Goal: Task Accomplishment & Management: Complete application form

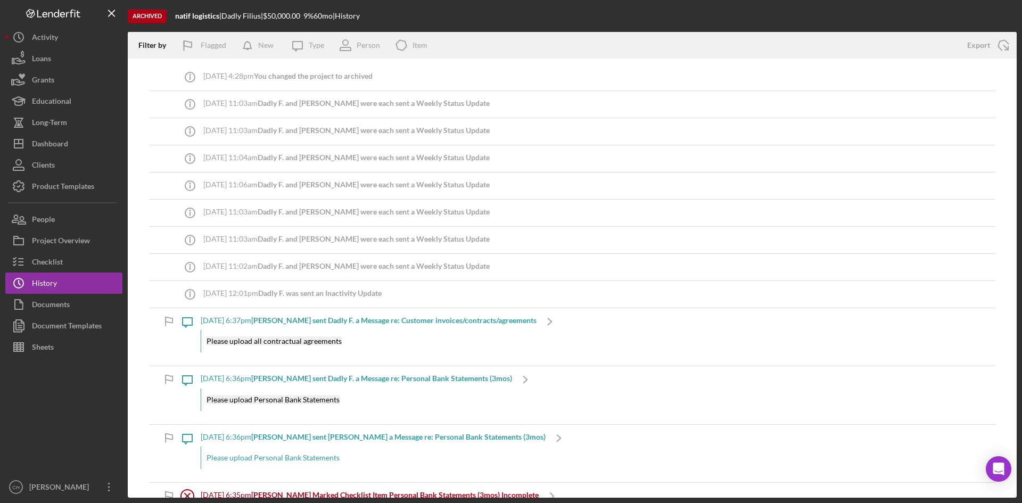
scroll to position [596, 0]
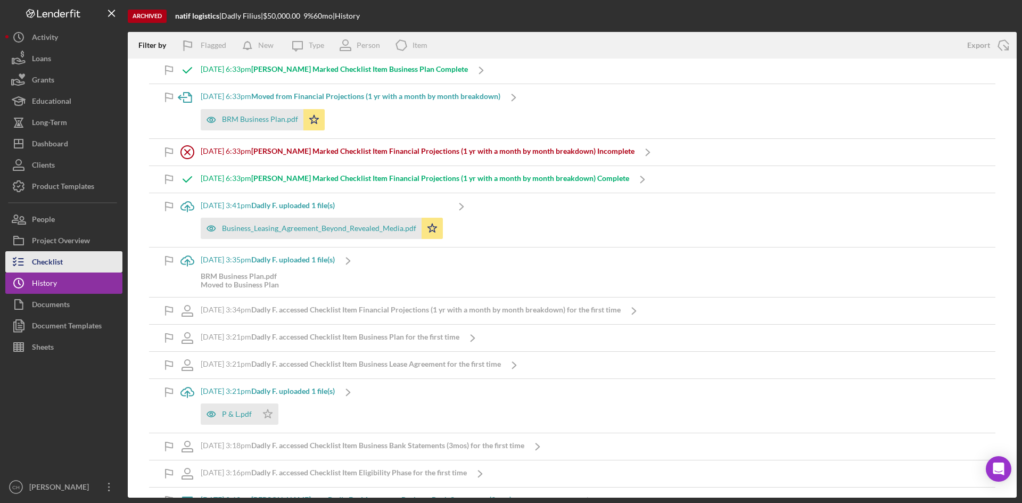
click at [57, 261] on div "Checklist" at bounding box center [47, 263] width 31 height 24
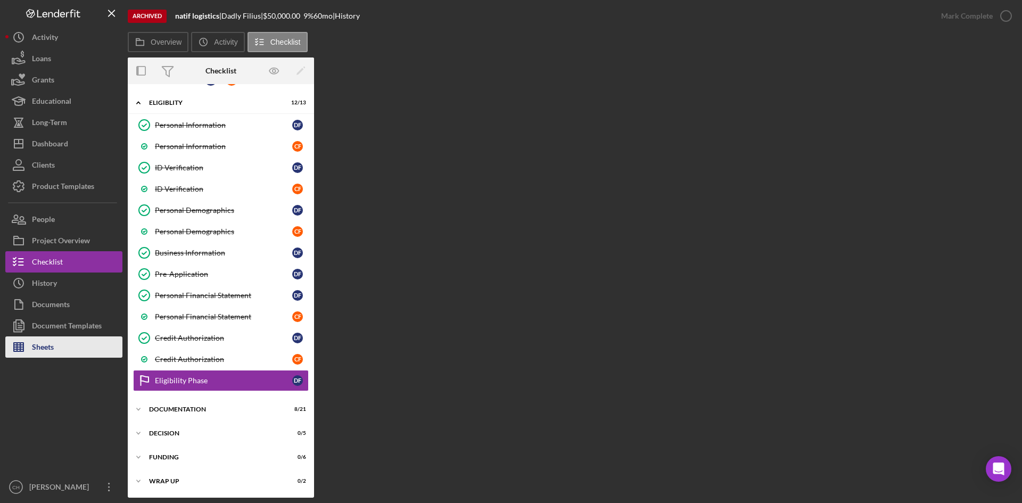
scroll to position [21, 0]
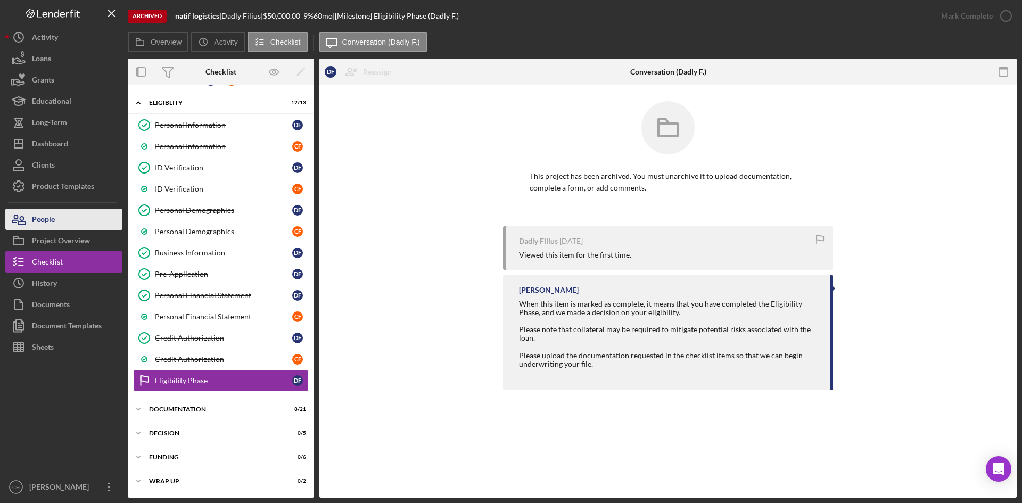
click at [55, 219] on button "People" at bounding box center [63, 219] width 117 height 21
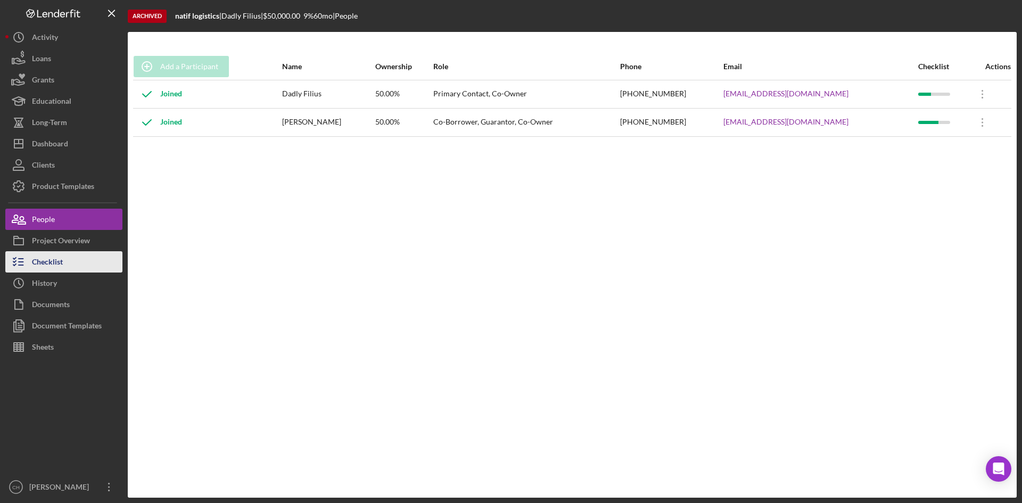
click at [56, 267] on div "Checklist" at bounding box center [47, 263] width 31 height 24
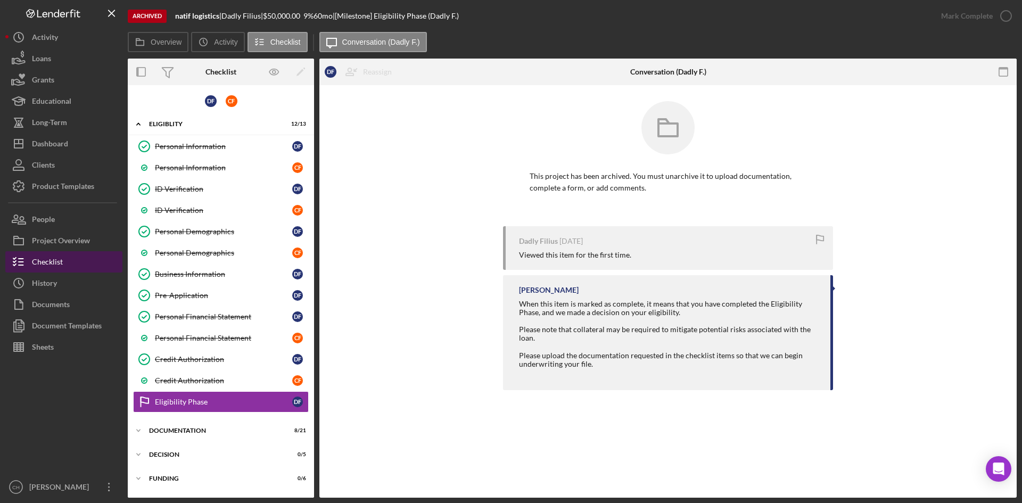
scroll to position [21, 0]
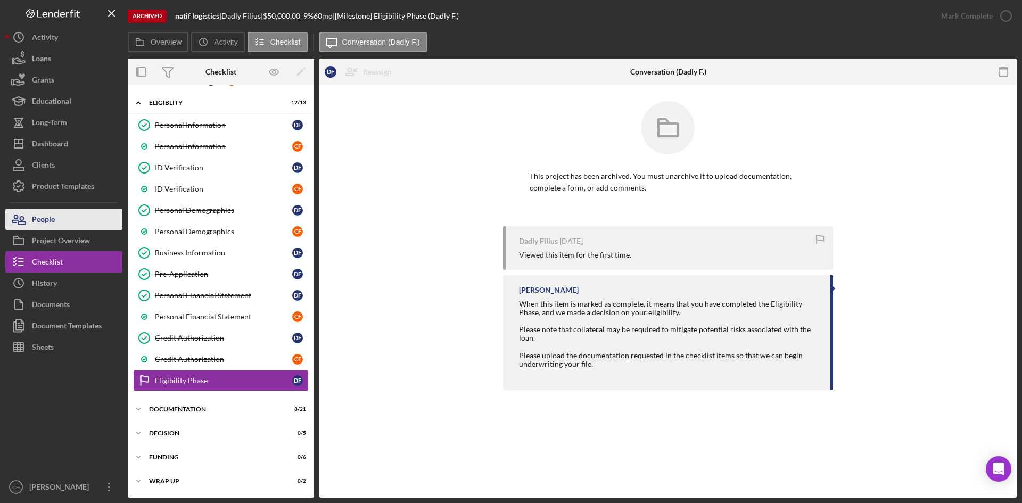
click at [58, 222] on button "People" at bounding box center [63, 219] width 117 height 21
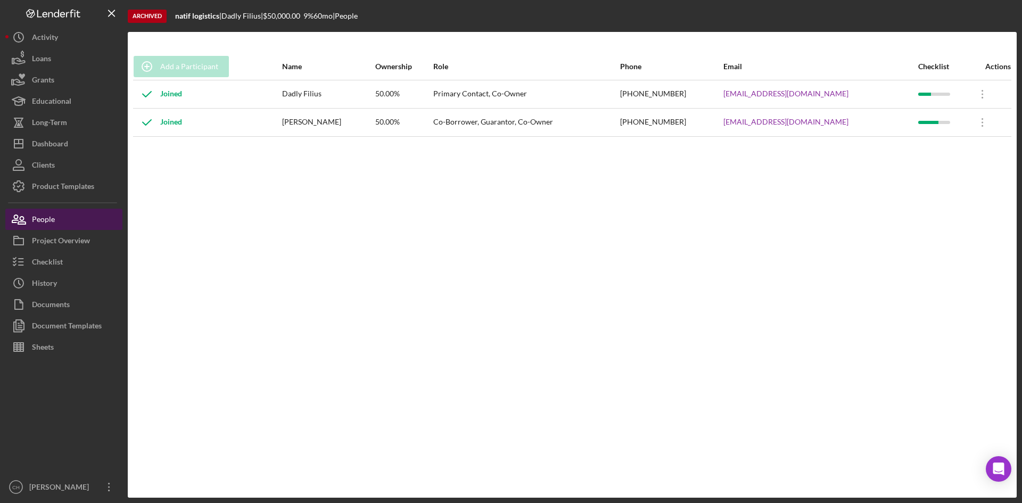
click at [66, 217] on button "People" at bounding box center [63, 219] width 117 height 21
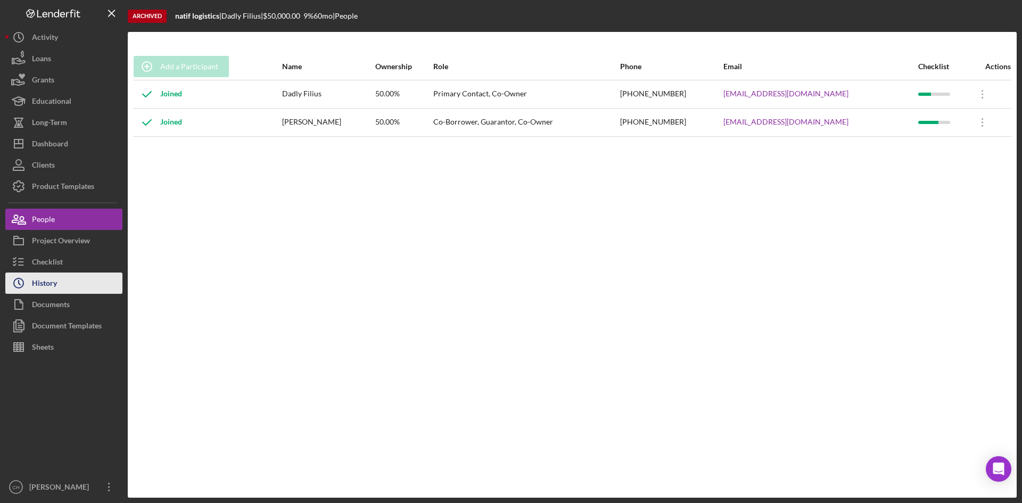
click at [69, 285] on button "Icon/History History" at bounding box center [63, 282] width 117 height 21
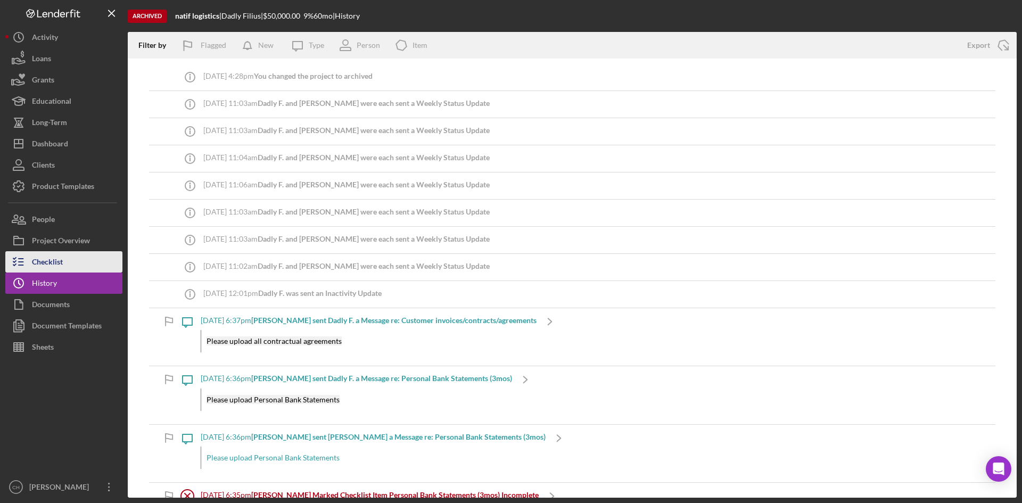
click at [75, 269] on button "Checklist" at bounding box center [63, 261] width 117 height 21
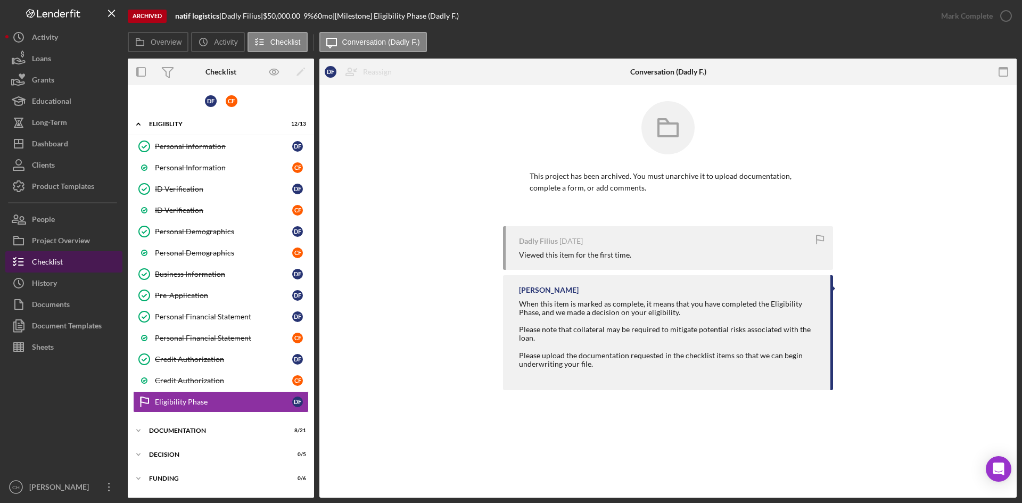
scroll to position [21, 0]
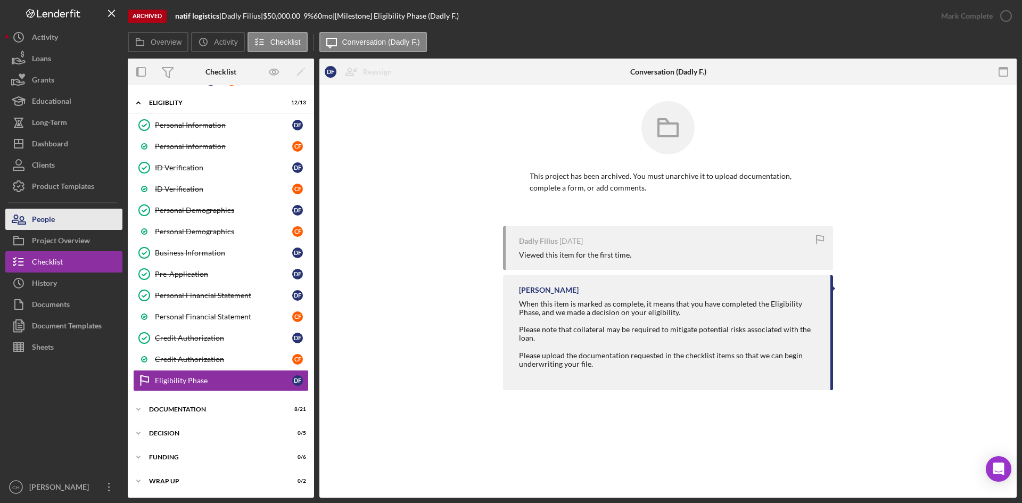
click at [69, 223] on button "People" at bounding box center [63, 219] width 117 height 21
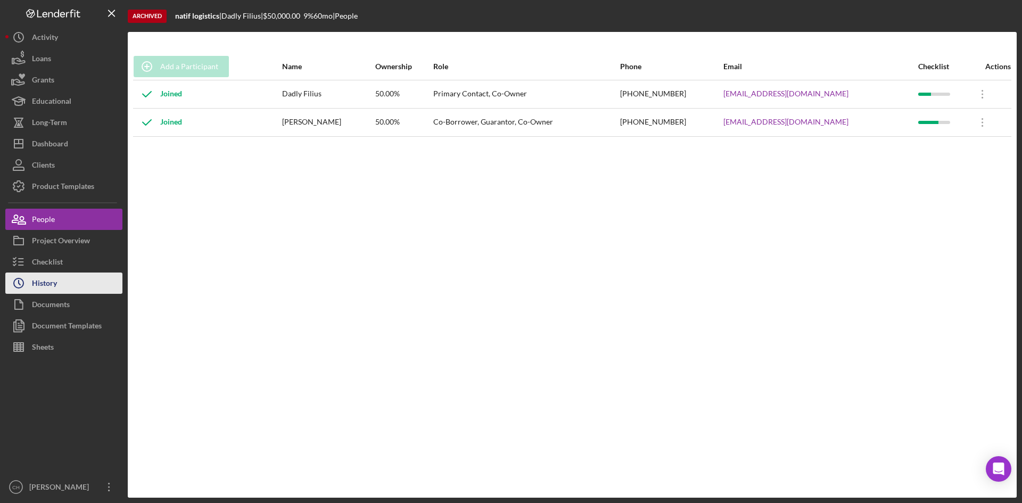
click at [46, 280] on div "History" at bounding box center [44, 284] width 25 height 24
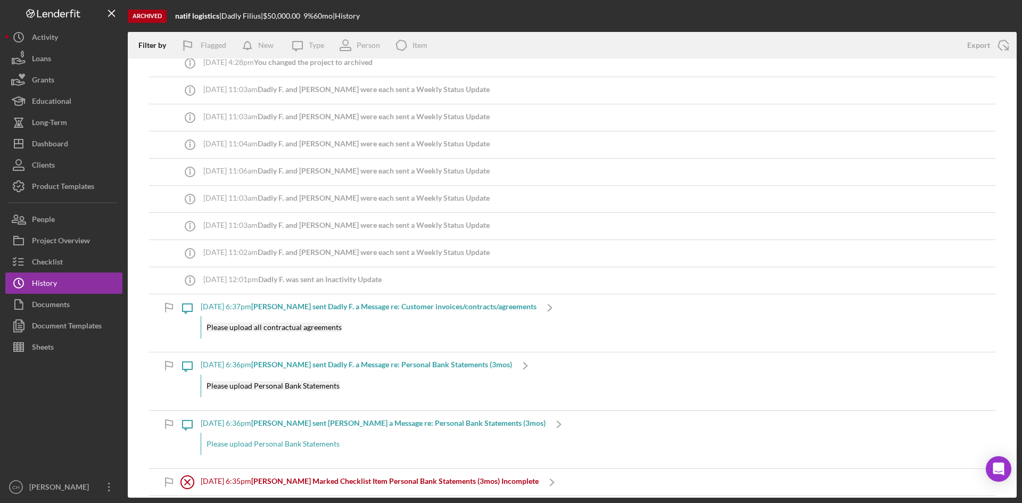
scroll to position [53, 0]
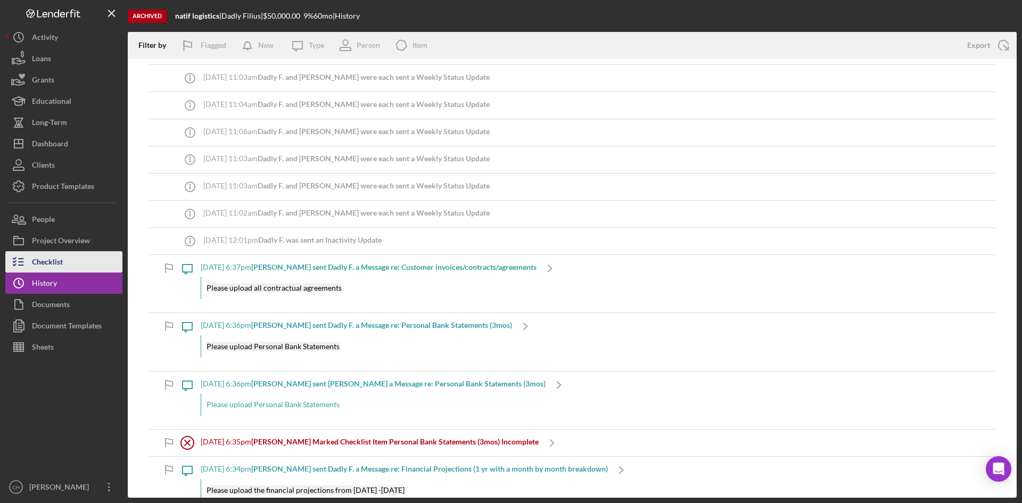
click at [47, 255] on div "Checklist" at bounding box center [47, 263] width 31 height 24
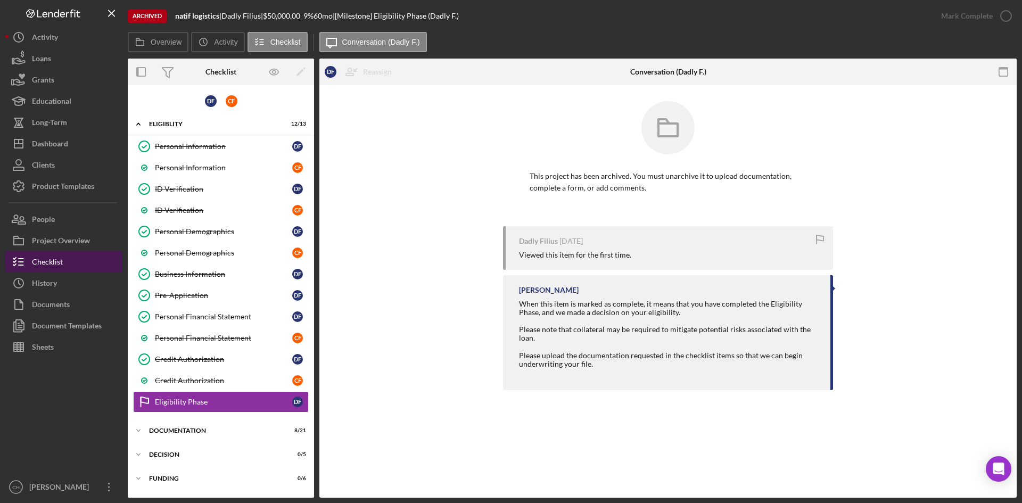
scroll to position [21, 0]
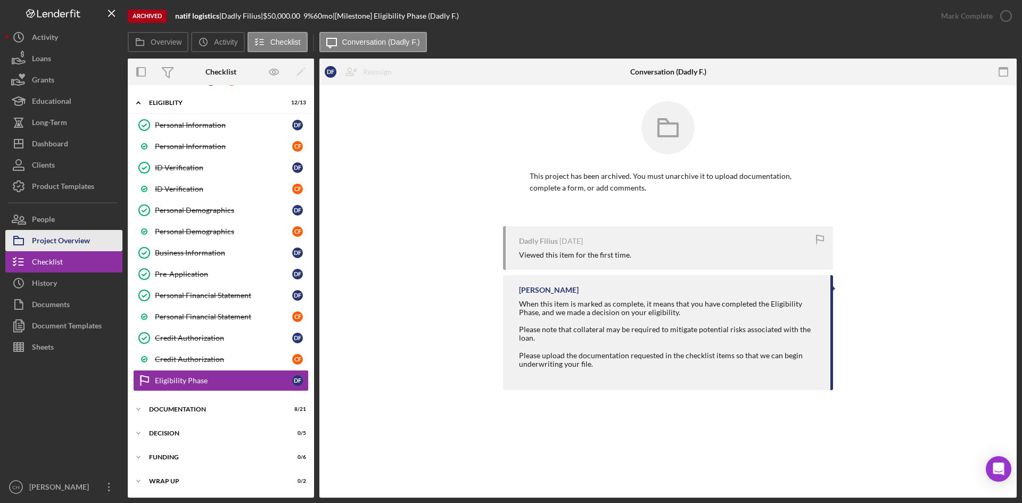
click at [65, 236] on div "Project Overview" at bounding box center [61, 242] width 58 height 24
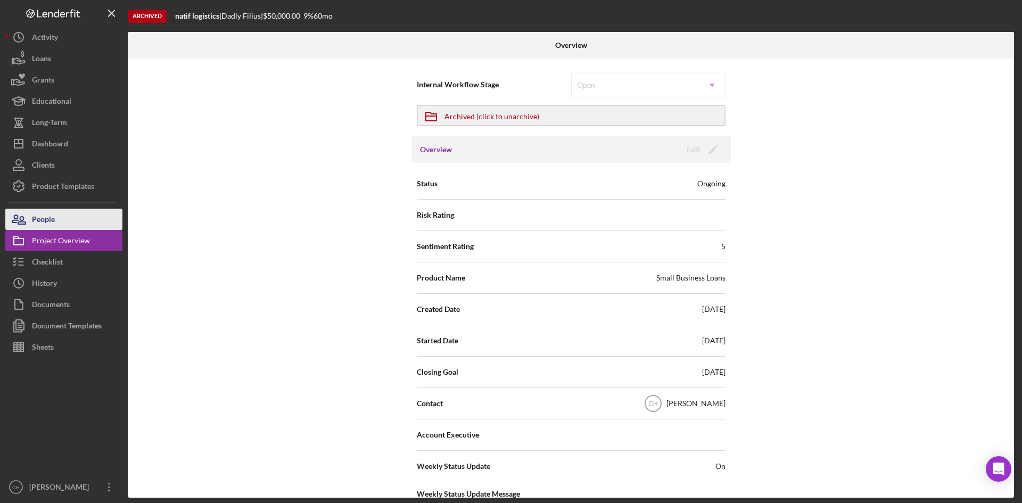
click at [60, 225] on button "People" at bounding box center [63, 219] width 117 height 21
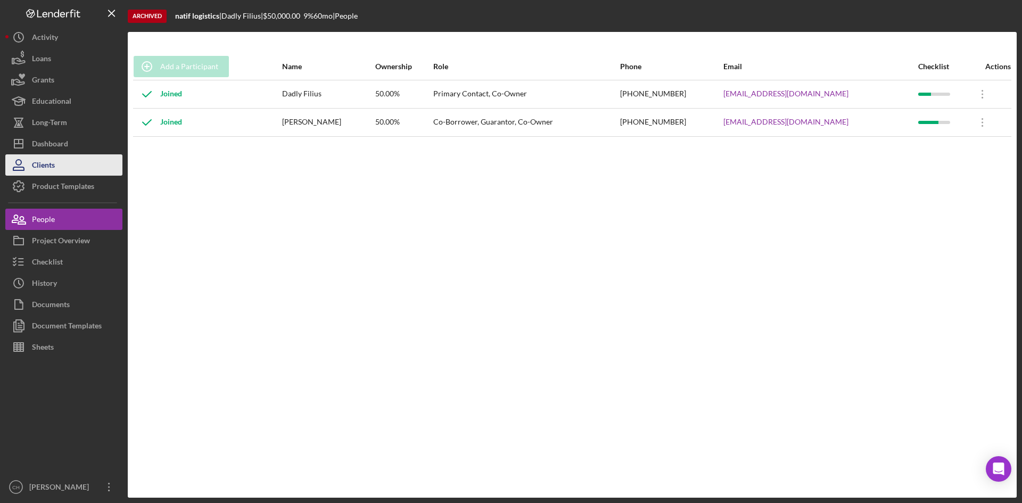
click at [63, 164] on button "Clients" at bounding box center [63, 164] width 117 height 21
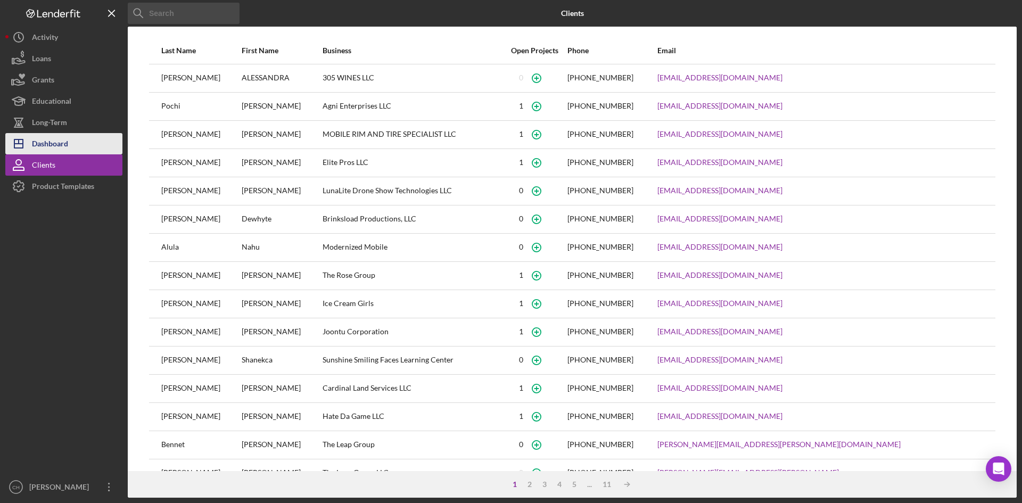
click at [85, 143] on button "Icon/Dashboard Dashboard" at bounding box center [63, 143] width 117 height 21
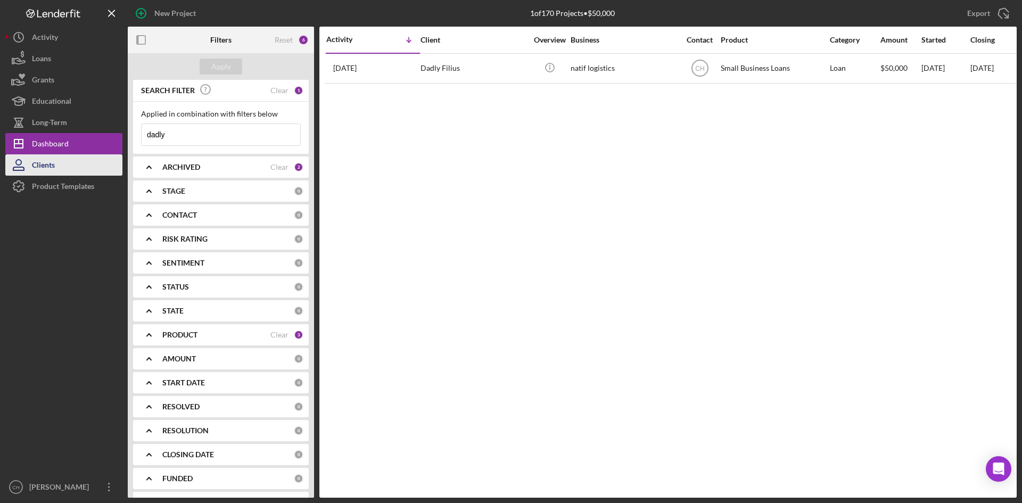
drag, startPoint x: 190, startPoint y: 127, endPoint x: 16, endPoint y: 162, distance: 177.5
click at [29, 137] on div "New Project 1 of 170 Projects • $50,000 dadly Export Icon/Export Filters Reset …" at bounding box center [510, 248] width 1011 height 497
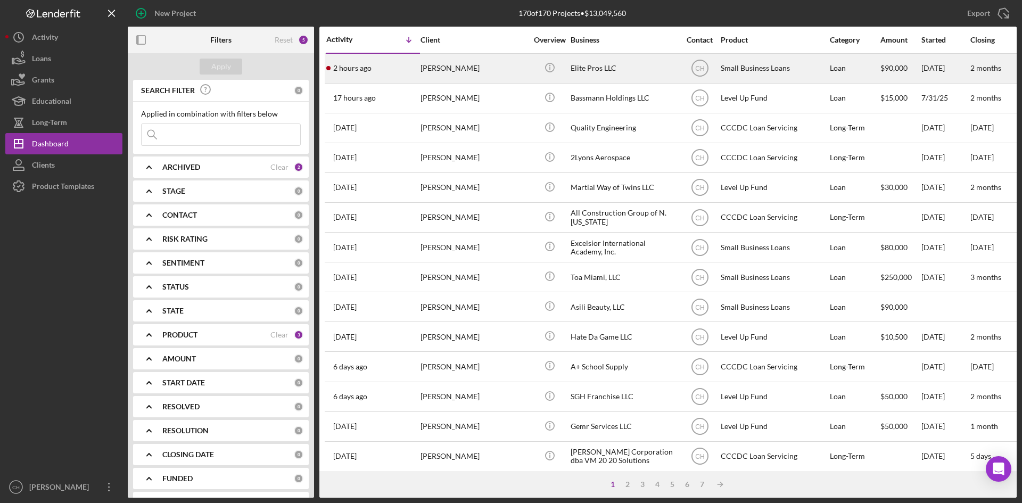
click at [381, 65] on div "2 hours ago [PERSON_NAME]" at bounding box center [372, 68] width 93 height 28
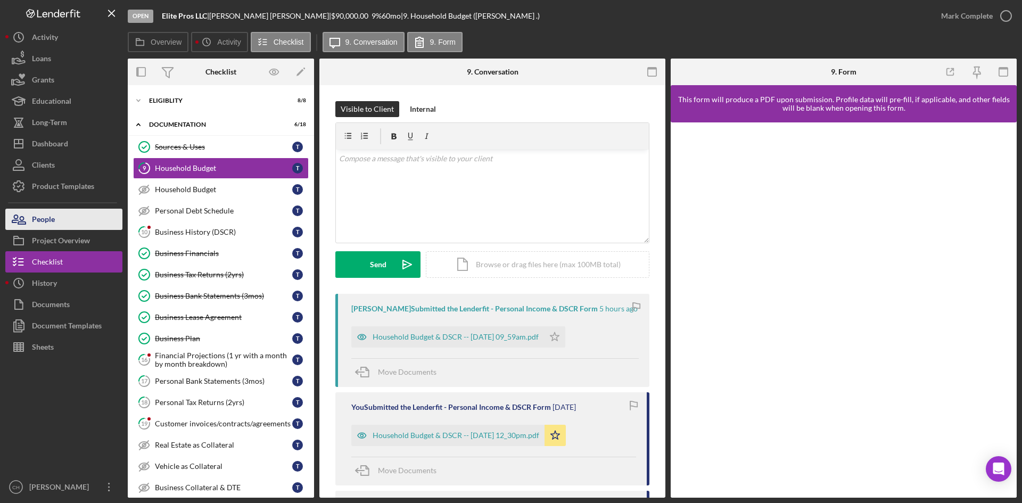
click at [34, 213] on div "People" at bounding box center [43, 221] width 23 height 24
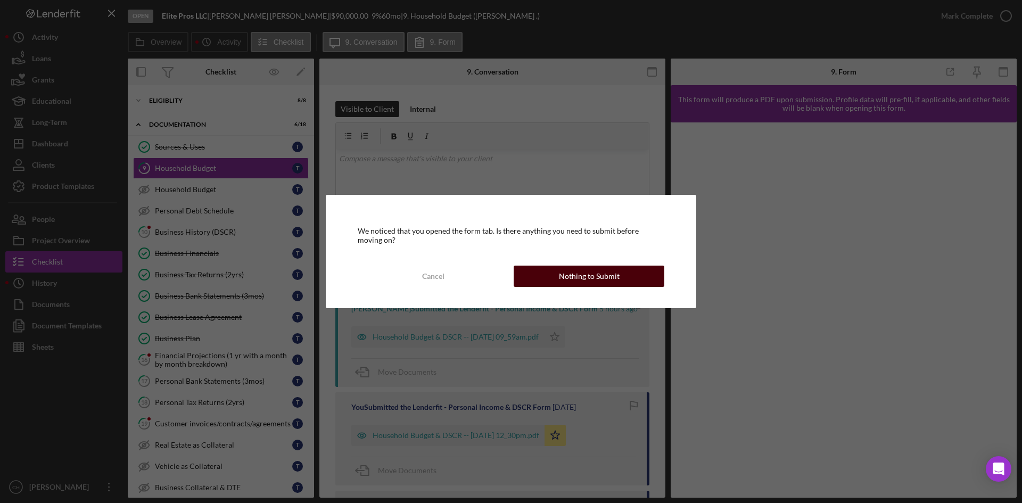
click at [556, 278] on button "Nothing to Submit" at bounding box center [588, 275] width 151 height 21
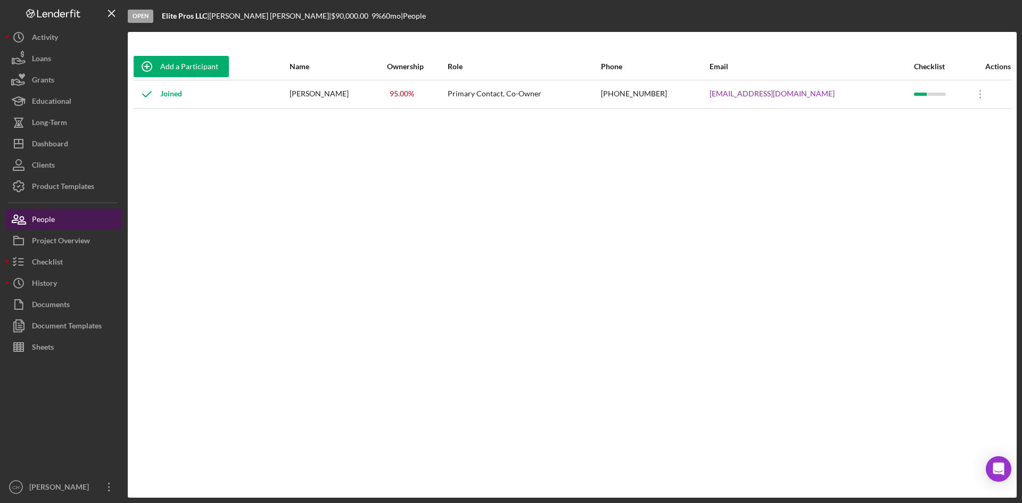
click at [52, 217] on div "People" at bounding box center [43, 221] width 23 height 24
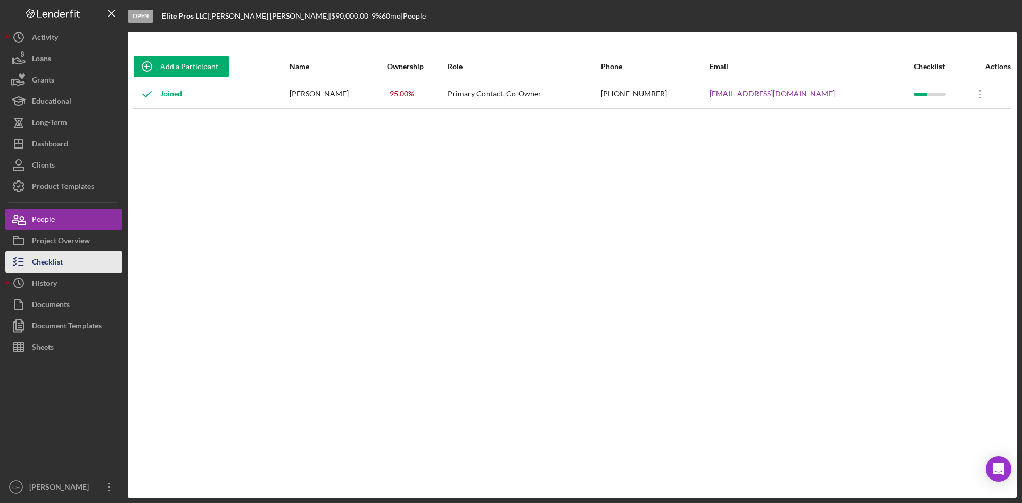
click at [82, 270] on button "Checklist" at bounding box center [63, 261] width 117 height 21
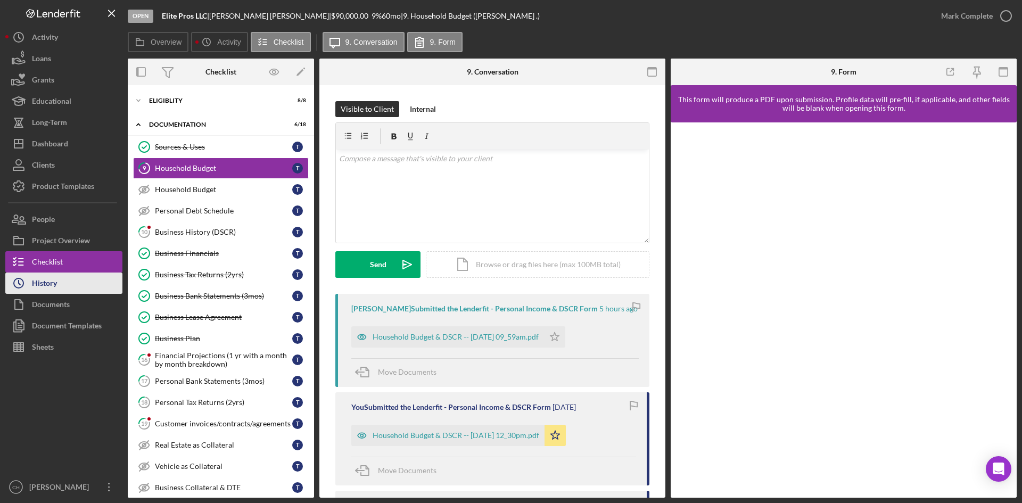
click at [64, 289] on button "Icon/History History" at bounding box center [63, 282] width 117 height 21
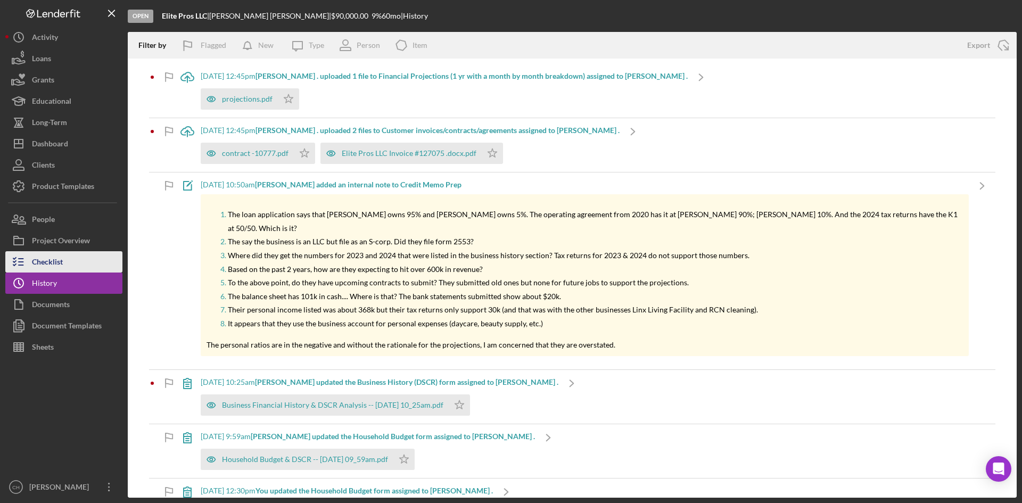
click at [62, 261] on div "Checklist" at bounding box center [47, 263] width 31 height 24
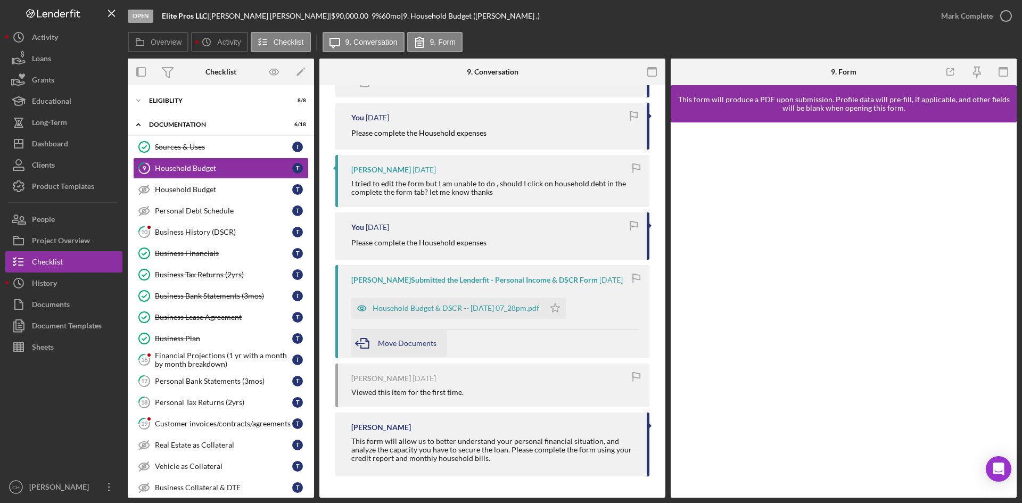
scroll to position [495, 0]
click at [200, 361] on div "Financial Projections (1 yr with a month by month breakdown)" at bounding box center [223, 359] width 137 height 17
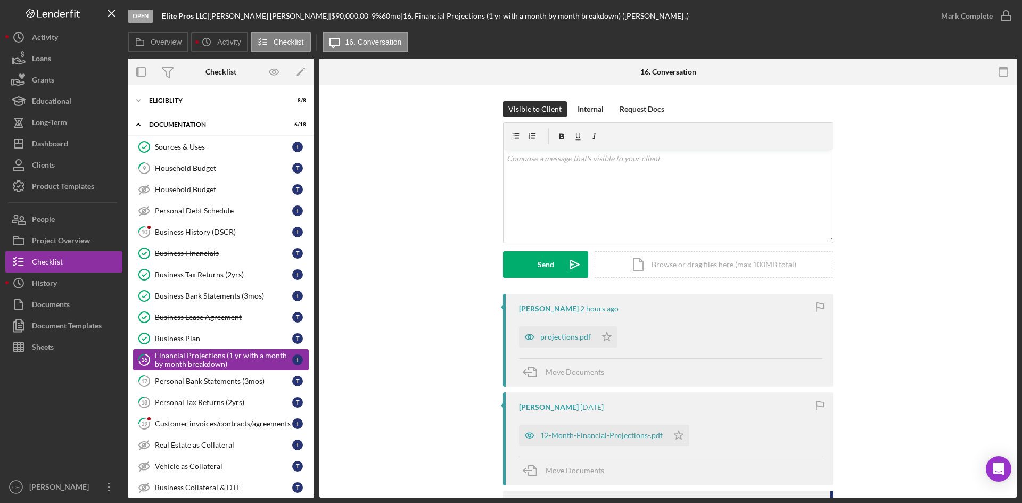
click at [187, 358] on div "Financial Projections (1 yr with a month by month breakdown)" at bounding box center [223, 359] width 137 height 17
click at [189, 359] on div "Financial Projections (1 yr with a month by month breakdown)" at bounding box center [223, 359] width 137 height 17
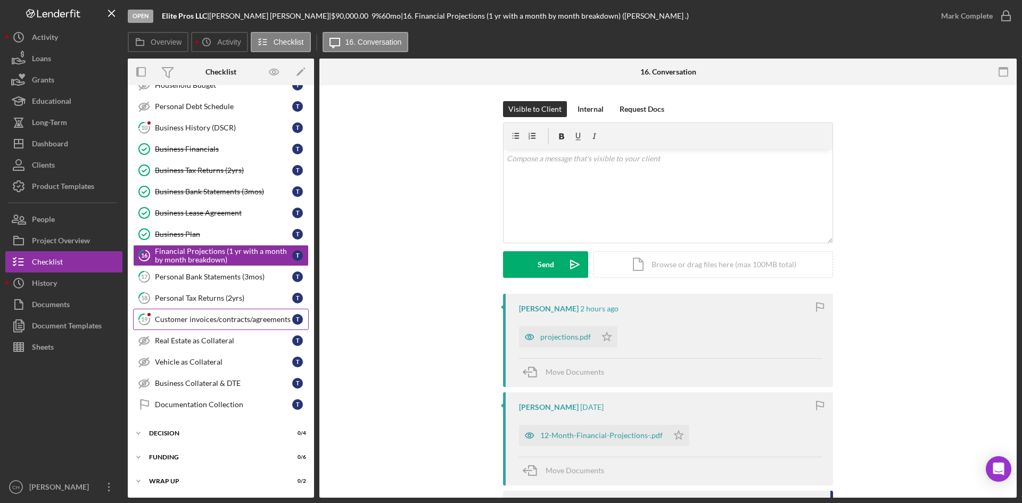
click at [175, 314] on link "19 Customer invoices/contracts/agreements T" at bounding box center [221, 319] width 176 height 21
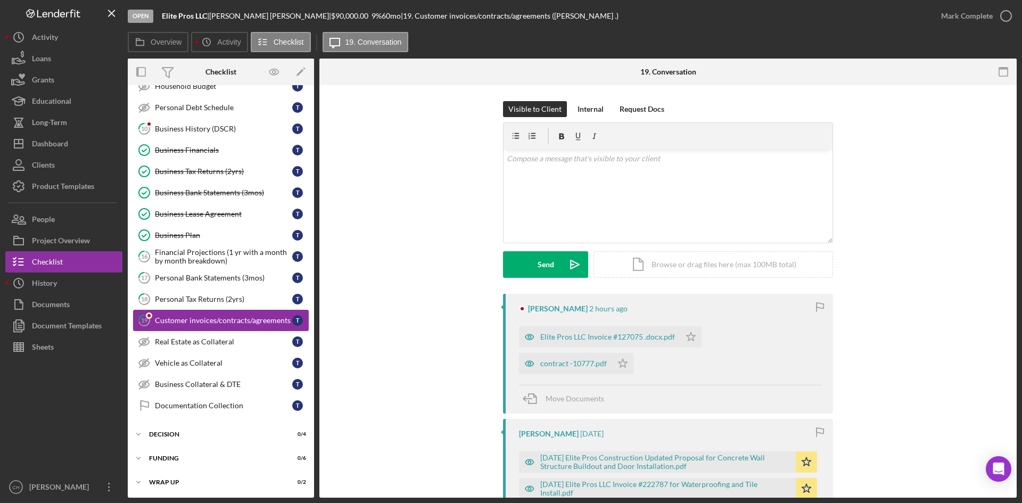
scroll to position [104, 0]
click at [197, 321] on div "Customer invoices/contracts/agreements" at bounding box center [223, 319] width 137 height 9
click at [173, 262] on div "Financial Projections (1 yr with a month by month breakdown)" at bounding box center [223, 255] width 137 height 17
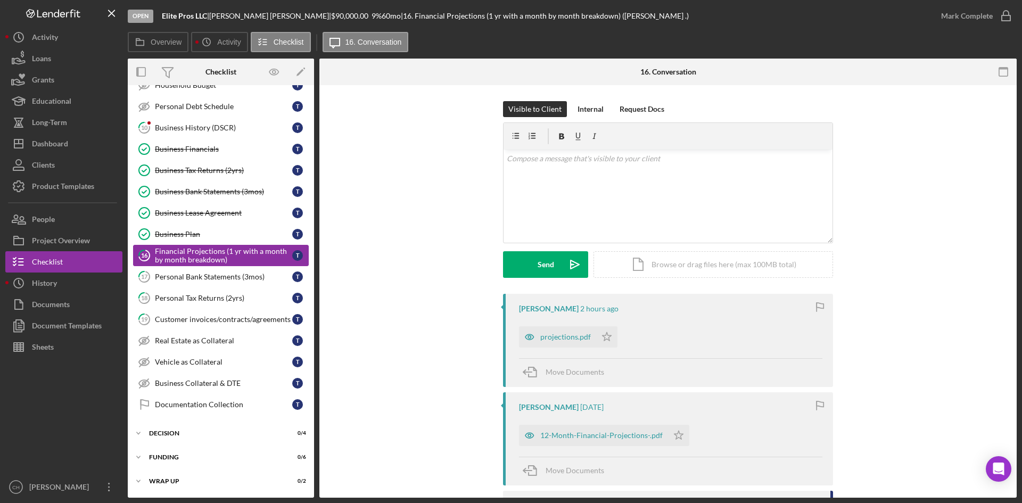
click at [202, 265] on link "16 Financial Projections (1 yr with a month by month breakdown) T" at bounding box center [221, 255] width 176 height 21
click at [197, 207] on link "Business Lease Agreement Business Lease Agreement T" at bounding box center [221, 212] width 176 height 21
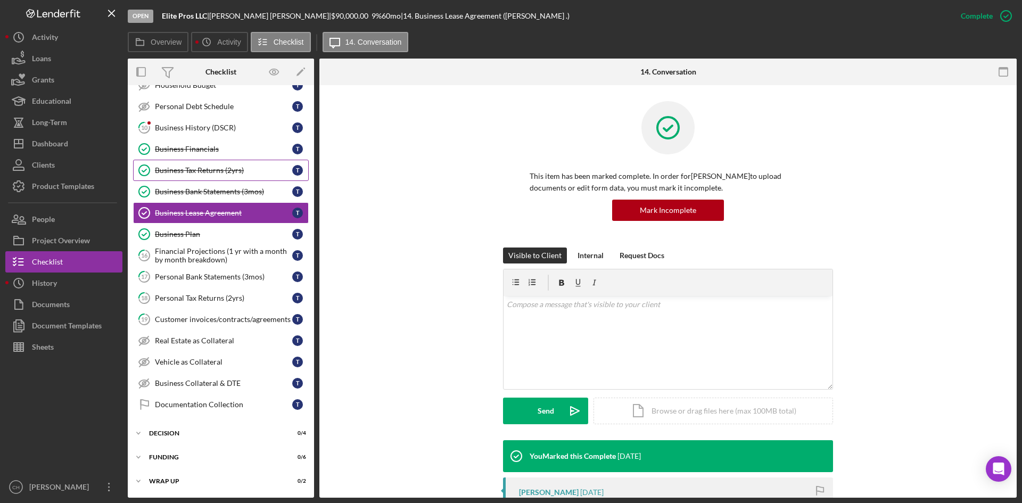
click at [188, 168] on div "Business Tax Returns (2yrs)" at bounding box center [223, 170] width 137 height 9
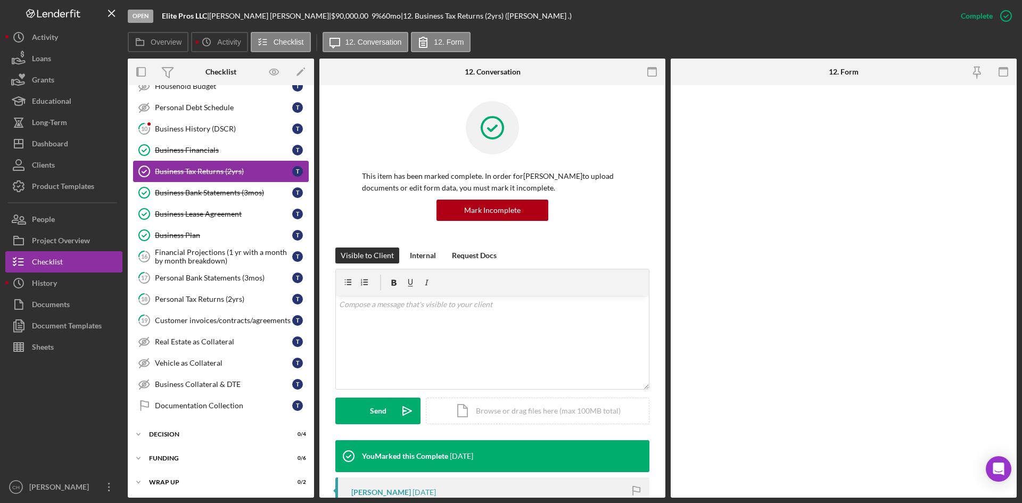
scroll to position [104, 0]
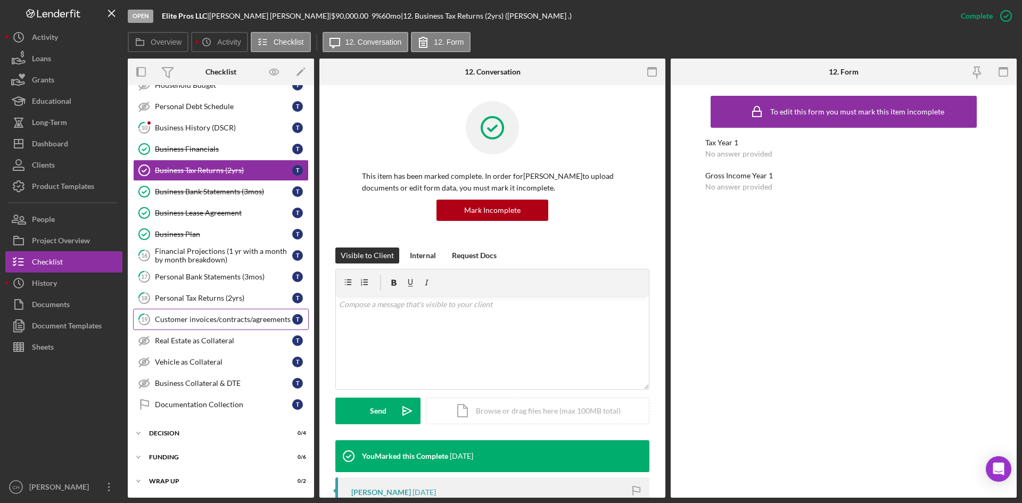
click at [212, 321] on div "Customer invoices/contracts/agreements" at bounding box center [223, 319] width 137 height 9
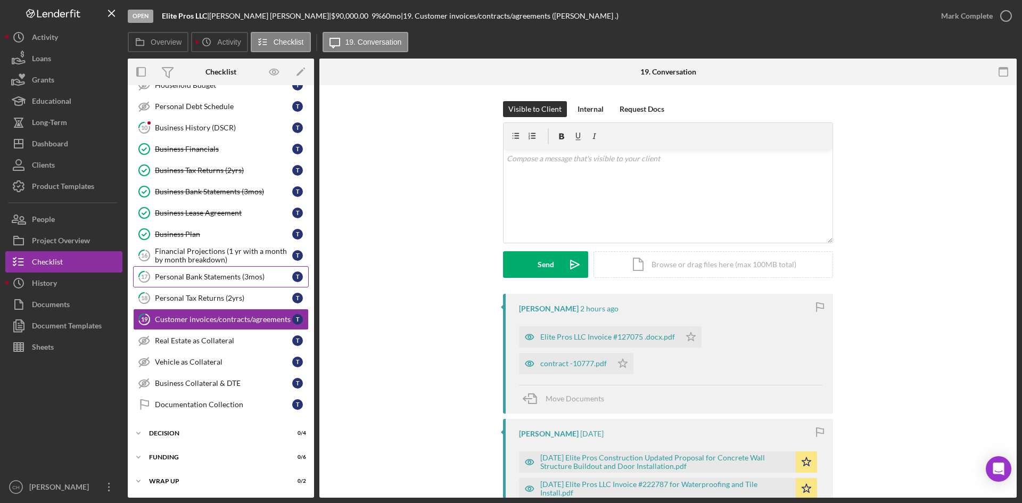
click at [192, 276] on div "Personal Bank Statements (3mos)" at bounding box center [223, 276] width 137 height 9
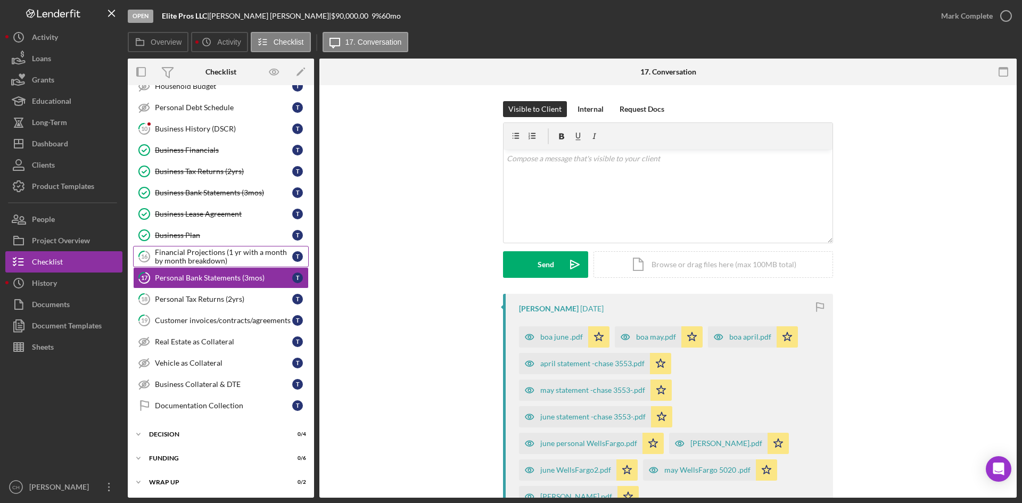
scroll to position [104, 0]
click at [193, 253] on div "Financial Projections (1 yr with a month by month breakdown)" at bounding box center [223, 255] width 137 height 17
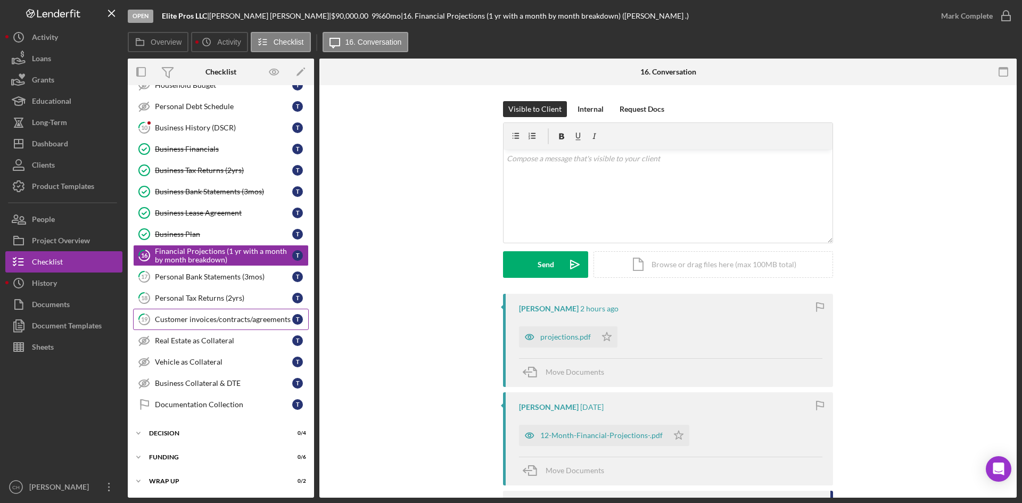
click at [201, 319] on div "Customer invoices/contracts/agreements" at bounding box center [223, 319] width 137 height 9
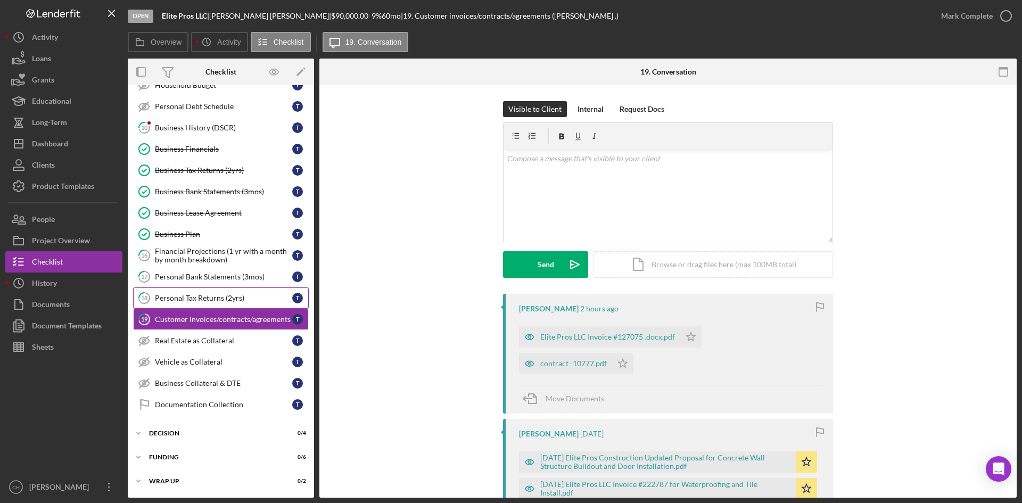
click at [194, 305] on link "18 Personal Tax Returns (2yrs) T" at bounding box center [221, 297] width 176 height 21
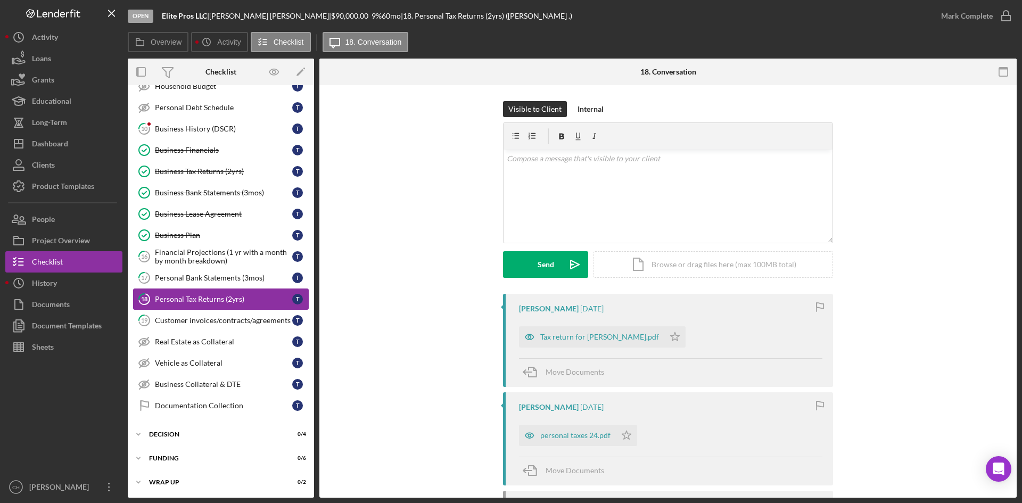
scroll to position [104, 0]
click at [173, 260] on div "Financial Projections (1 yr with a month by month breakdown)" at bounding box center [223, 255] width 137 height 17
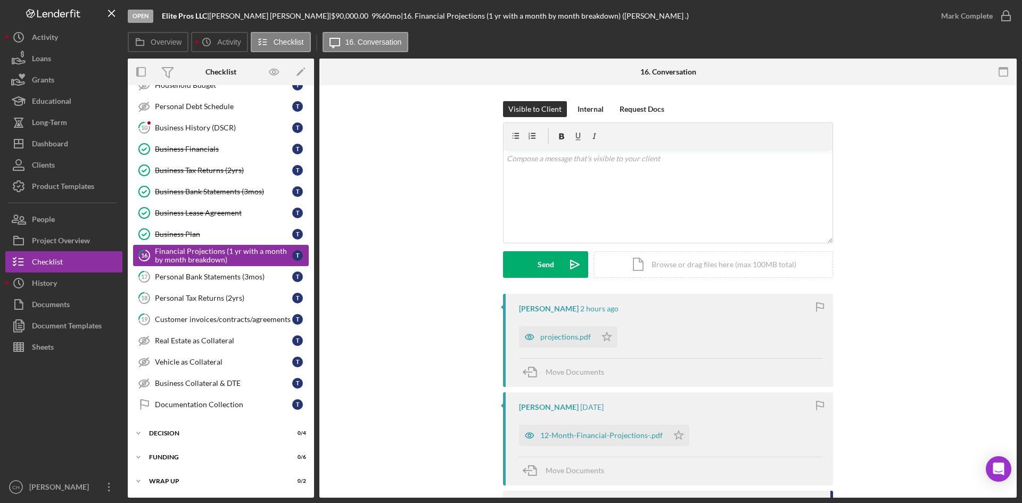
click at [210, 258] on div "Financial Projections (1 yr with a month by month breakdown)" at bounding box center [223, 255] width 137 height 17
click at [225, 321] on div "Customer invoices/contracts/agreements" at bounding box center [223, 319] width 137 height 9
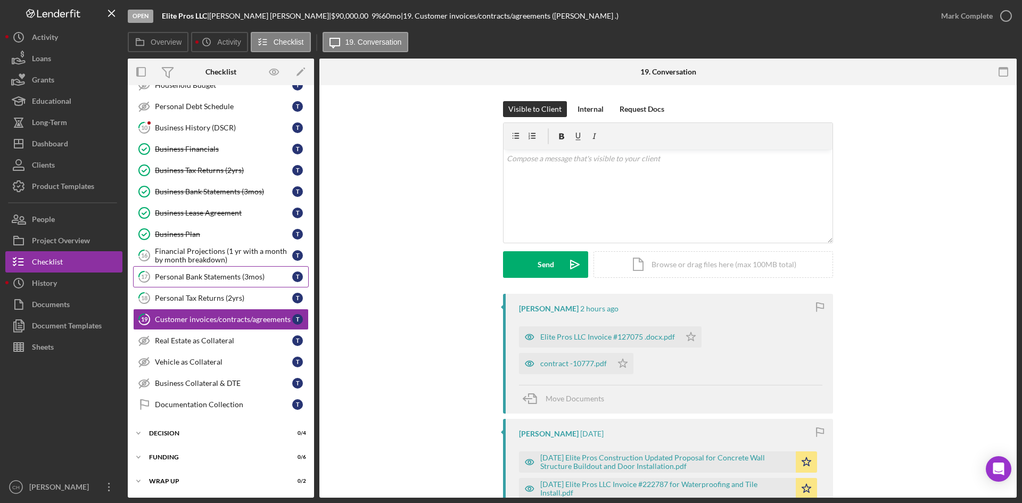
click at [187, 270] on link "17 Personal Bank Statements (3mos) T" at bounding box center [221, 276] width 176 height 21
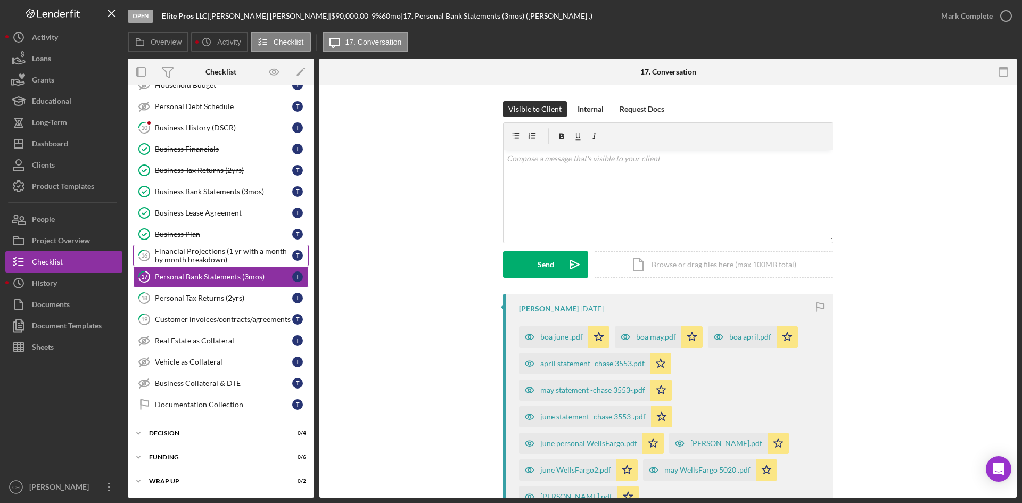
click at [186, 252] on div "Financial Projections (1 yr with a month by month breakdown)" at bounding box center [223, 255] width 137 height 17
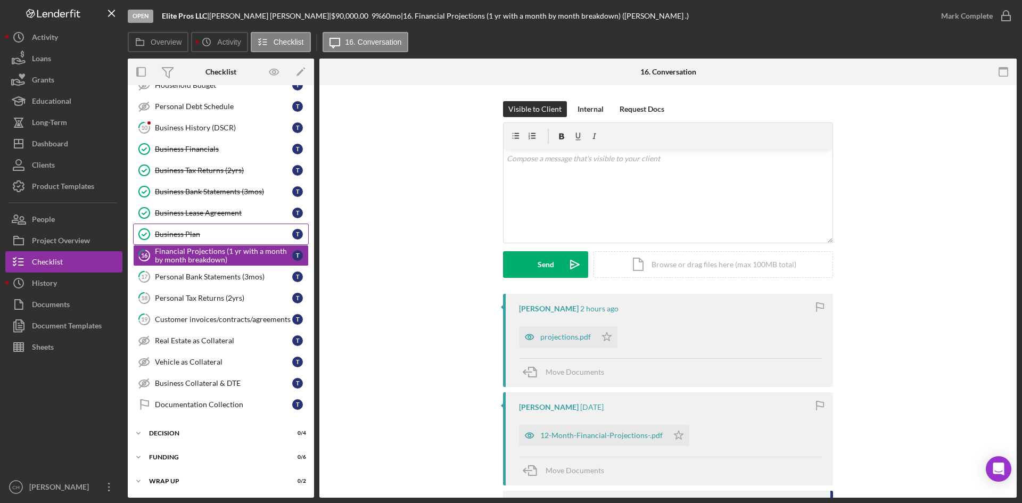
click at [198, 235] on div "Business Plan" at bounding box center [223, 234] width 137 height 9
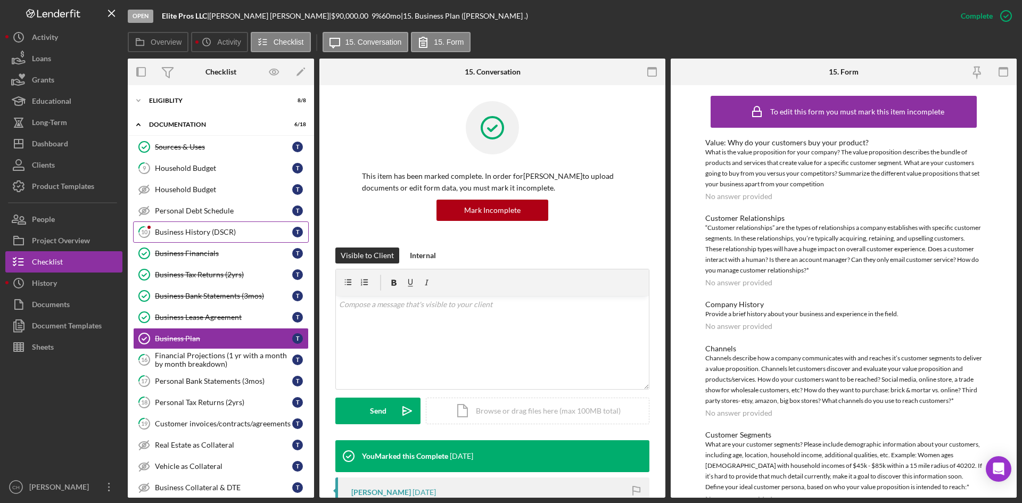
click at [209, 237] on link "10 Business History (DSCR) T" at bounding box center [221, 231] width 176 height 21
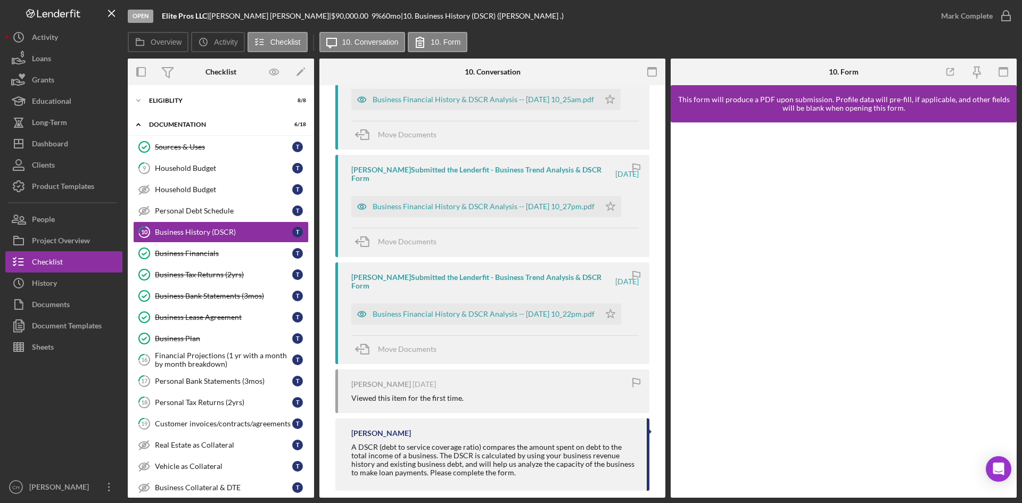
scroll to position [260, 0]
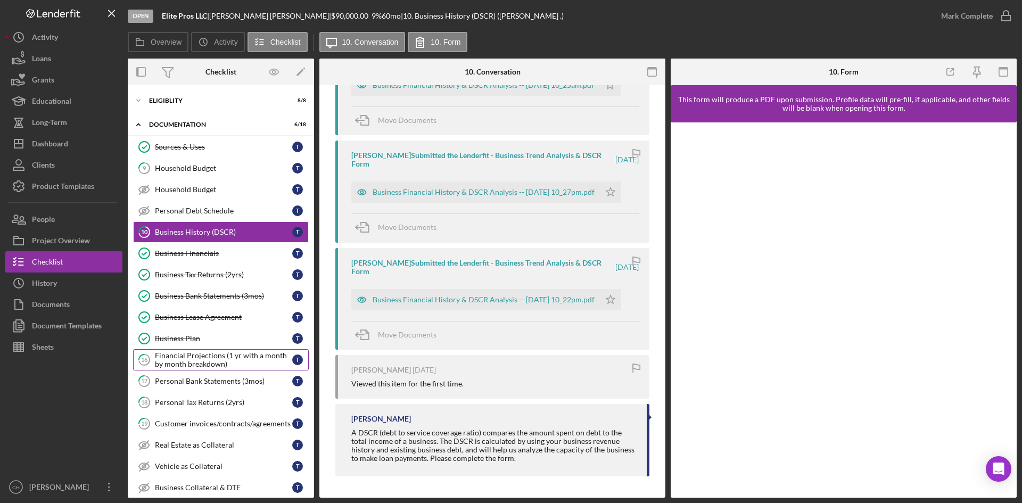
click at [236, 360] on div "Financial Projections (1 yr with a month by month breakdown)" at bounding box center [223, 359] width 137 height 17
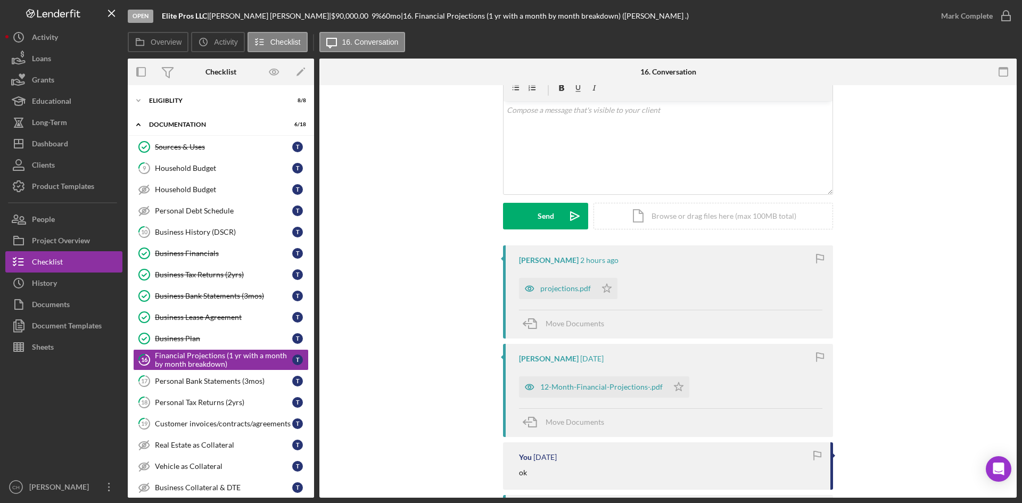
scroll to position [213, 0]
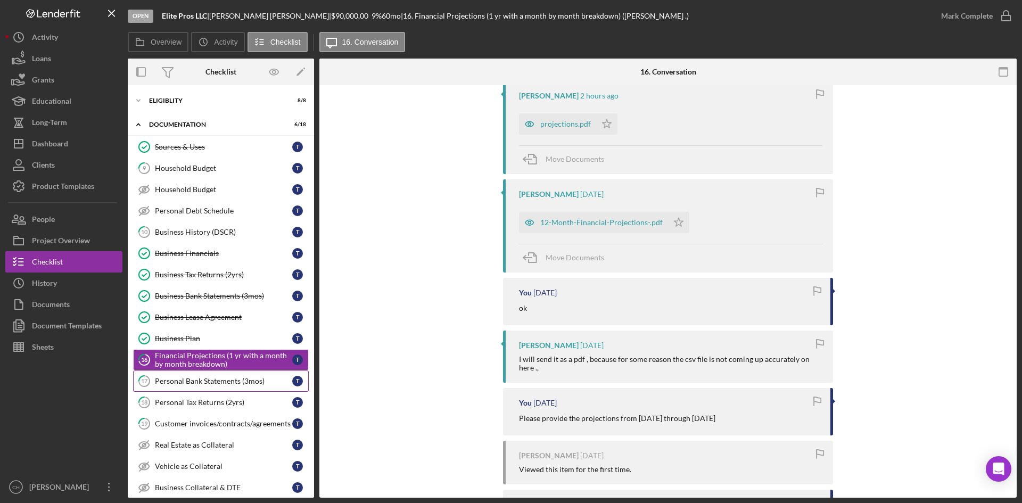
click at [197, 374] on link "17 Personal Bank Statements (3mos) T" at bounding box center [221, 380] width 176 height 21
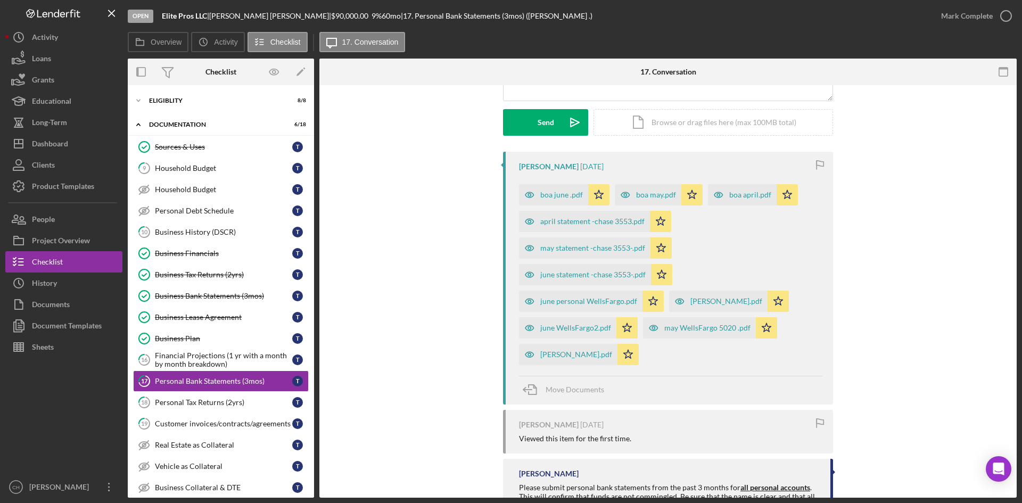
scroll to position [188, 0]
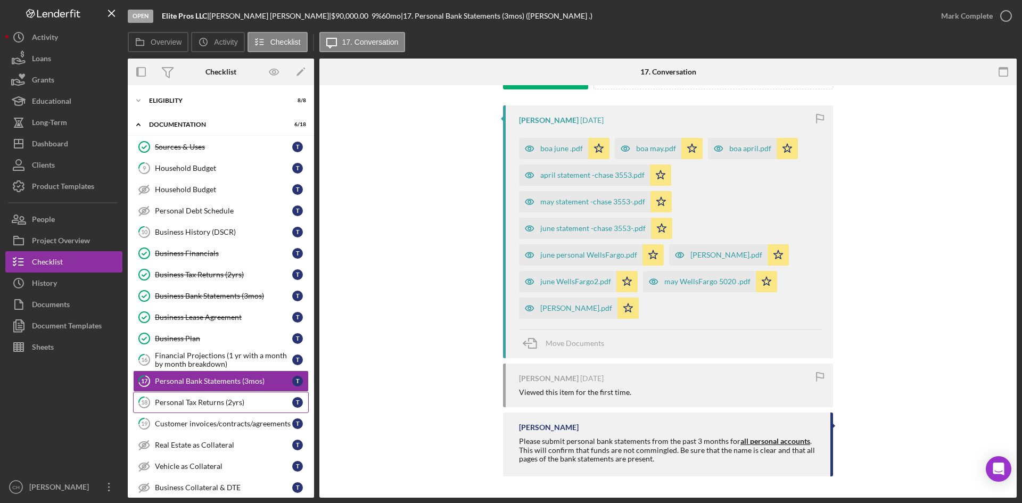
click at [201, 405] on div "Personal Tax Returns (2yrs)" at bounding box center [223, 402] width 137 height 9
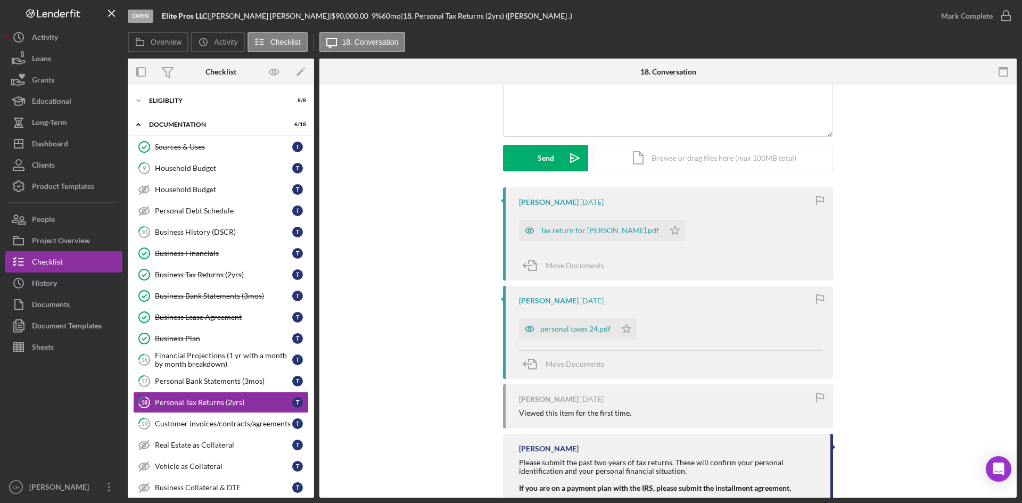
scroll to position [136, 0]
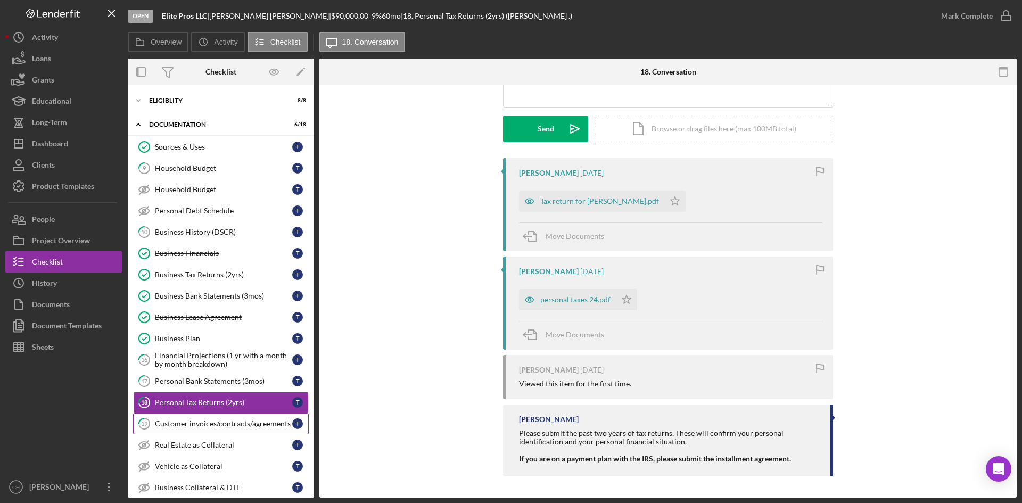
click at [220, 424] on div "Customer invoices/contracts/agreements" at bounding box center [223, 423] width 137 height 9
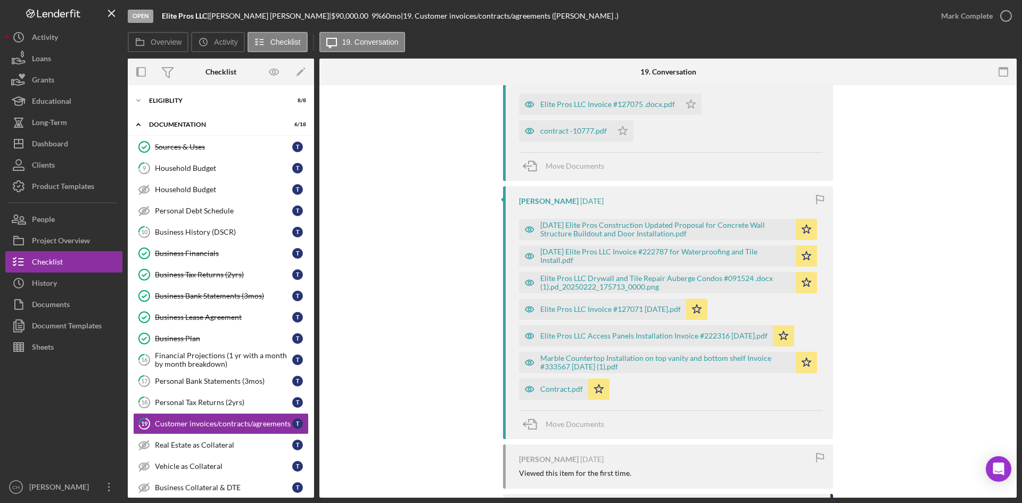
scroll to position [266, 0]
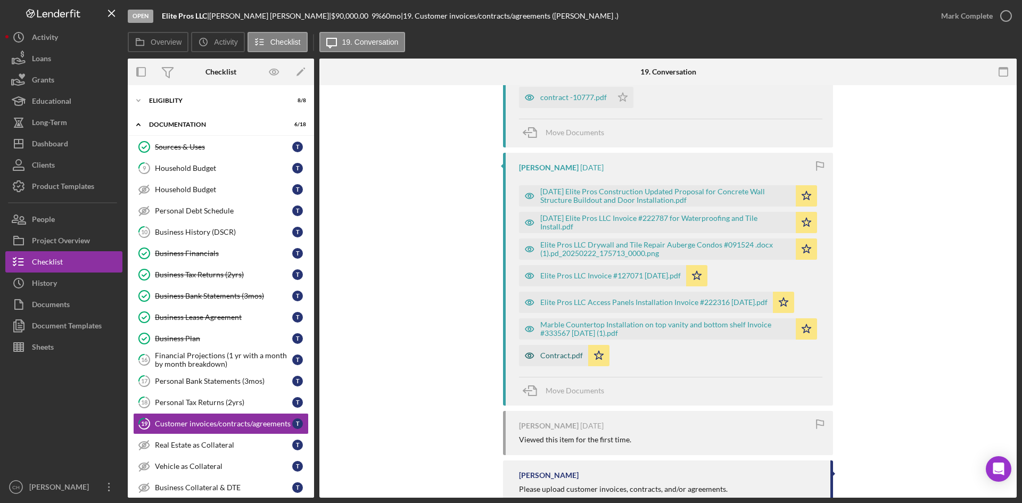
click at [549, 354] on div "Contract.pdf" at bounding box center [561, 355] width 43 height 9
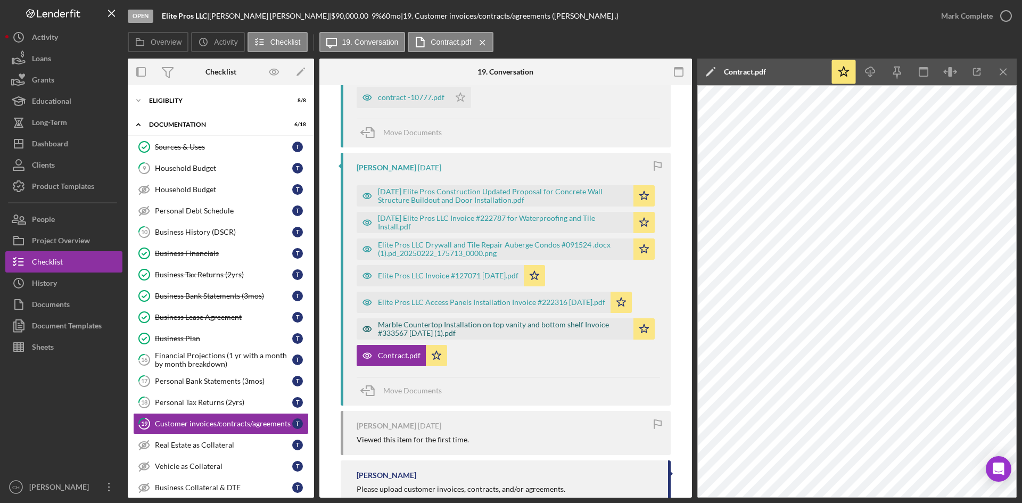
click at [439, 326] on div "Marble Countertop Installation on top vanity and bottom shelf Invoice #333567 […" at bounding box center [503, 328] width 250 height 17
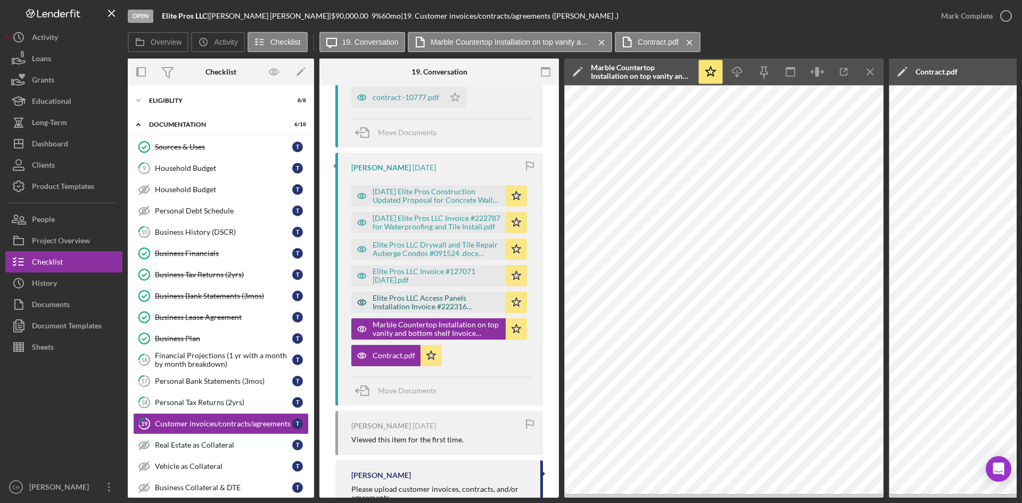
click at [431, 302] on div "Elite Pros LLC Access Panels Installation Invoice #222316 [DATE].pdf" at bounding box center [436, 302] width 128 height 17
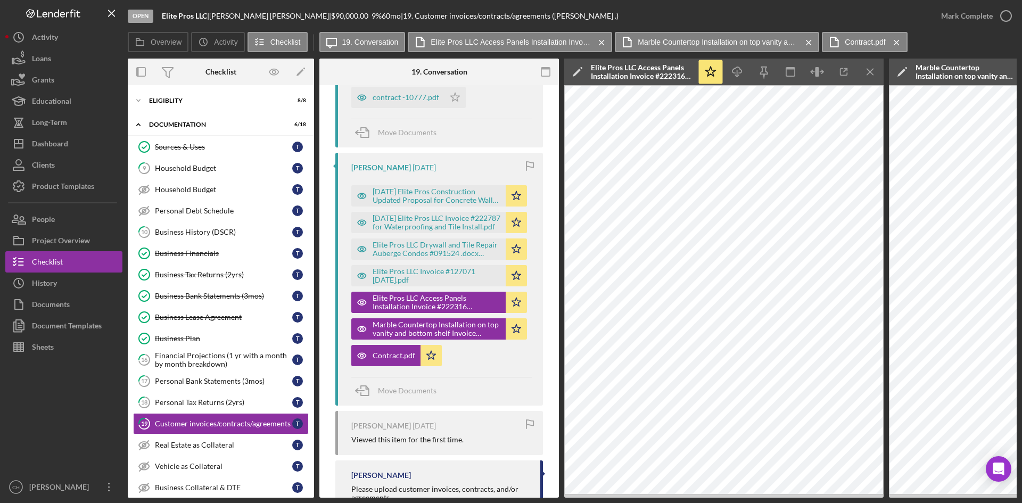
drag, startPoint x: 439, startPoint y: 275, endPoint x: 493, endPoint y: 369, distance: 108.2
click at [493, 369] on div "[PERSON_NAME] [DATE] [DATE] Elite Pros Construction Updated Proposal for Concre…" at bounding box center [439, 279] width 208 height 253
click at [447, 279] on div "Elite Pros LLC Invoice #127071 [DATE].pdf" at bounding box center [436, 275] width 128 height 17
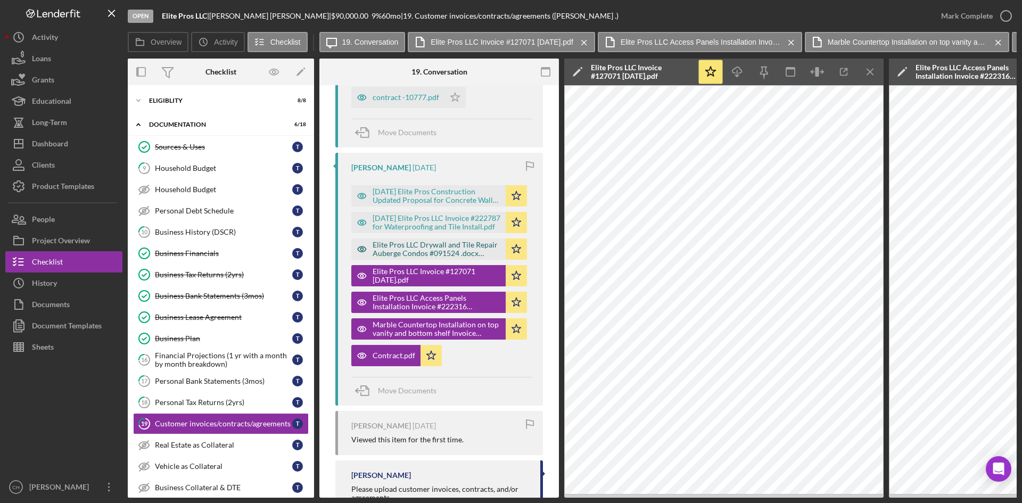
click at [431, 252] on div "Elite Pros LLC Drywall and Tile Repair Auberge Condos #091524 .docx (1).pd_2025…" at bounding box center [436, 248] width 128 height 17
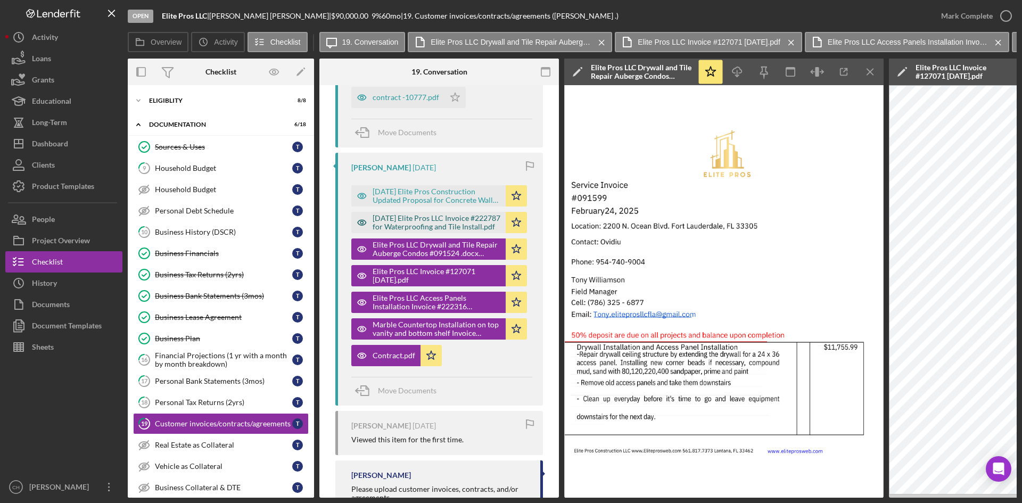
click at [432, 229] on div "[DATE] Elite Pros LLC Invoice #222787 for Waterproofing and Tile Install.pdf" at bounding box center [436, 222] width 128 height 17
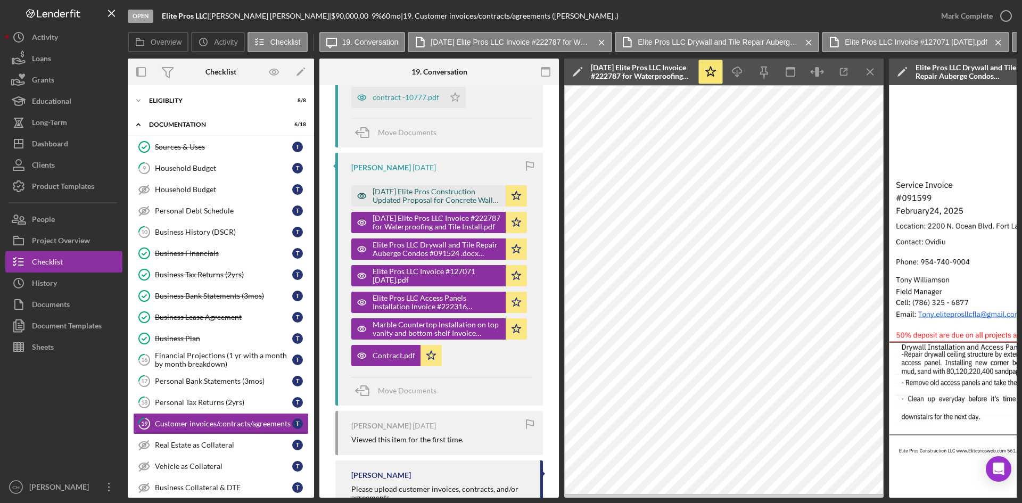
click at [429, 190] on div "[DATE] Elite Pros Construction Updated Proposal for Concrete Wall Structure Bui…" at bounding box center [436, 195] width 128 height 17
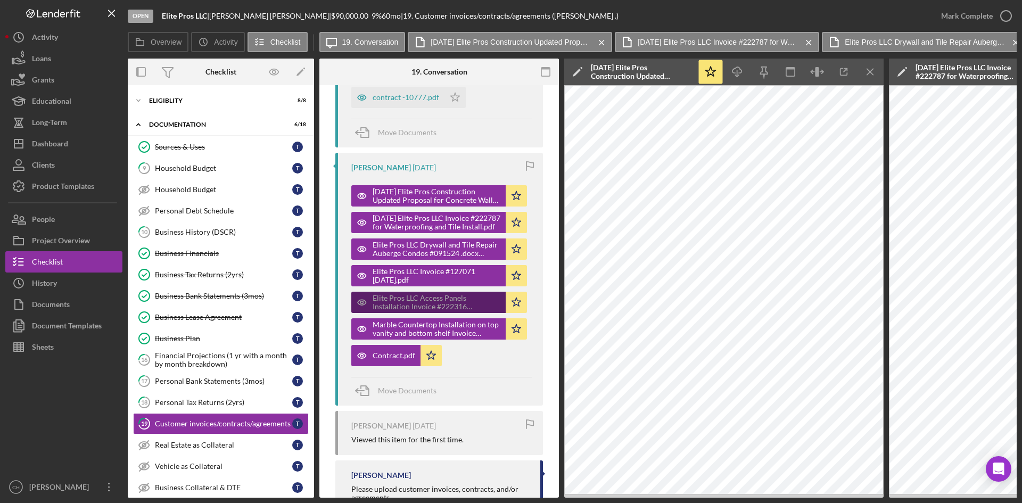
click at [441, 298] on div "Elite Pros LLC Access Panels Installation Invoice #222316 [DATE].pdf" at bounding box center [436, 302] width 128 height 17
click at [438, 303] on div "Elite Pros LLC Access Panels Installation Invoice #222316 [DATE].pdf" at bounding box center [436, 302] width 128 height 17
click at [420, 303] on div "Elite Pros LLC Access Panels Installation Invoice #222316 [DATE].pdf" at bounding box center [436, 302] width 128 height 17
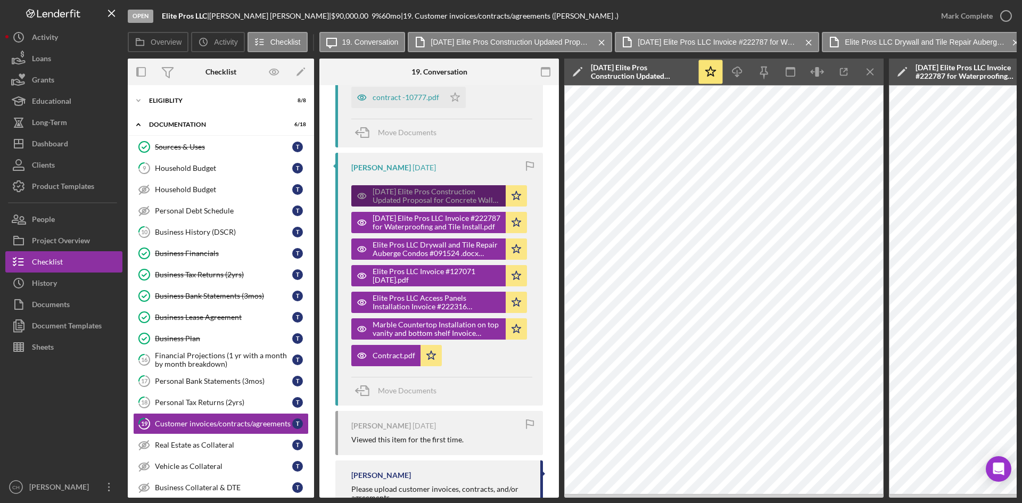
click at [410, 195] on div "[DATE] Elite Pros Construction Updated Proposal for Concrete Wall Structure Bui…" at bounding box center [436, 195] width 128 height 17
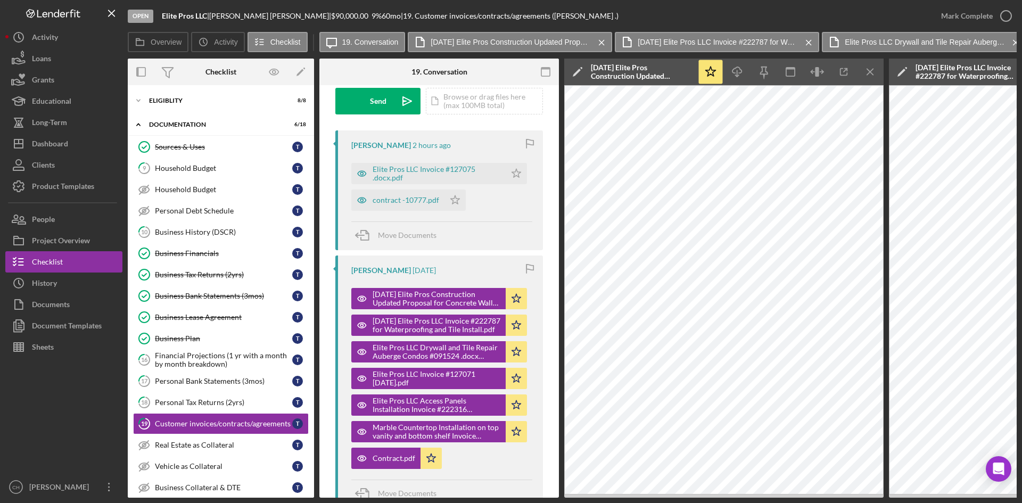
scroll to position [106, 0]
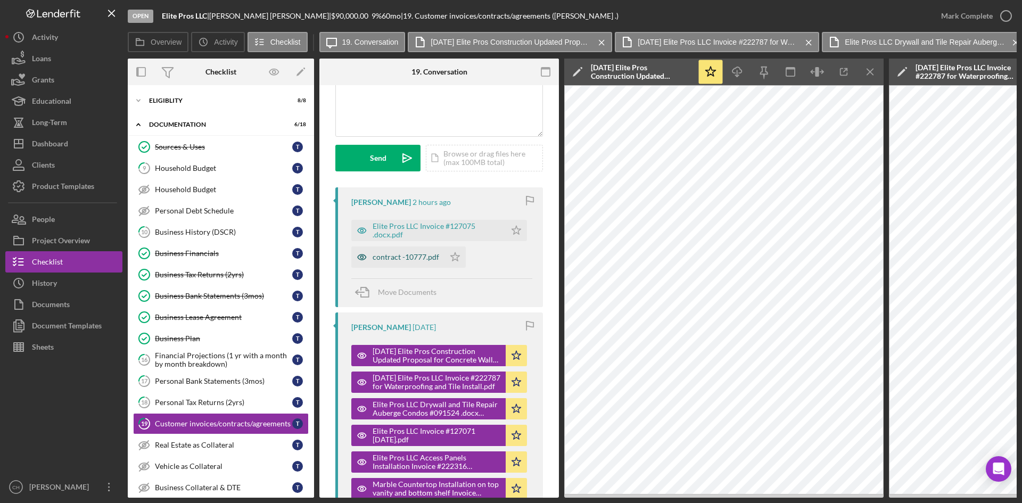
click at [416, 259] on div "contract -10777.pdf" at bounding box center [405, 257] width 67 height 9
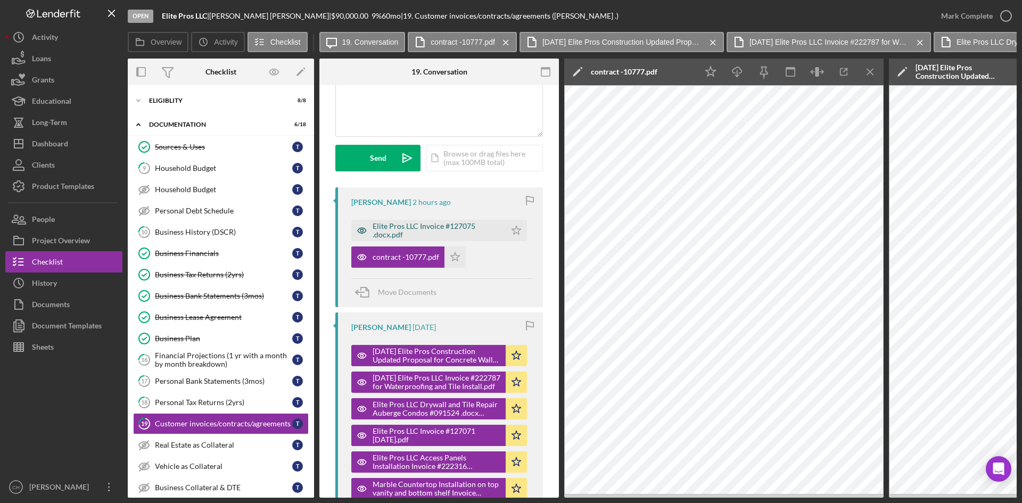
click at [392, 229] on div "Elite Pros LLC Invoice #127075 .docx.pdf" at bounding box center [436, 230] width 128 height 17
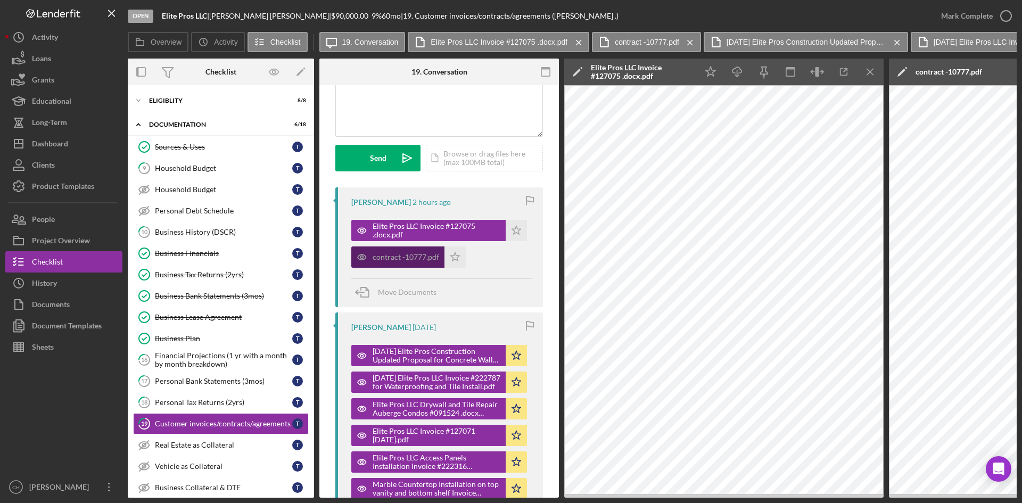
click at [408, 254] on div "contract -10777.pdf" at bounding box center [405, 257] width 67 height 9
click at [403, 263] on div "contract -10777.pdf" at bounding box center [397, 256] width 93 height 21
click at [404, 260] on div "contract -10777.pdf" at bounding box center [405, 257] width 67 height 9
click at [876, 70] on icon "Icon/Menu Close" at bounding box center [870, 72] width 24 height 24
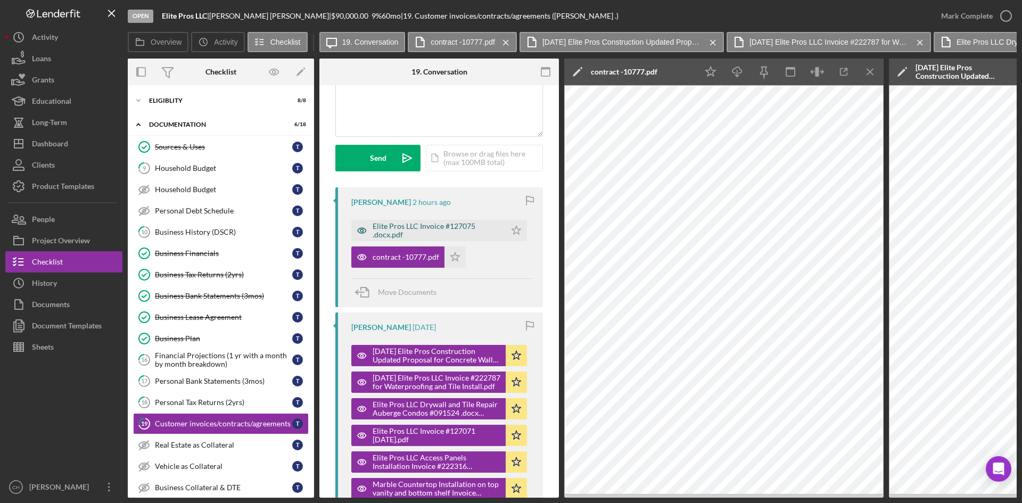
click at [462, 227] on div "Elite Pros LLC Invoice #127075 .docx.pdf" at bounding box center [436, 230] width 128 height 17
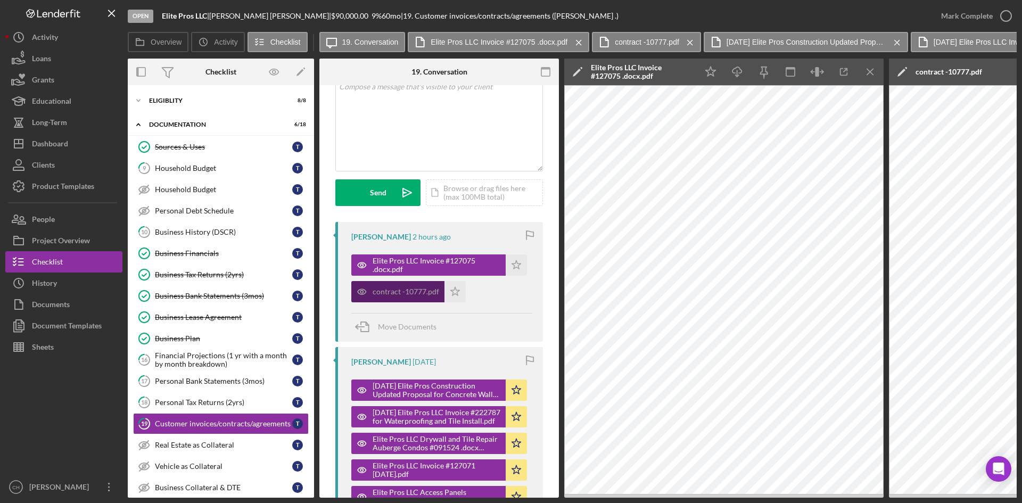
scroll to position [53, 0]
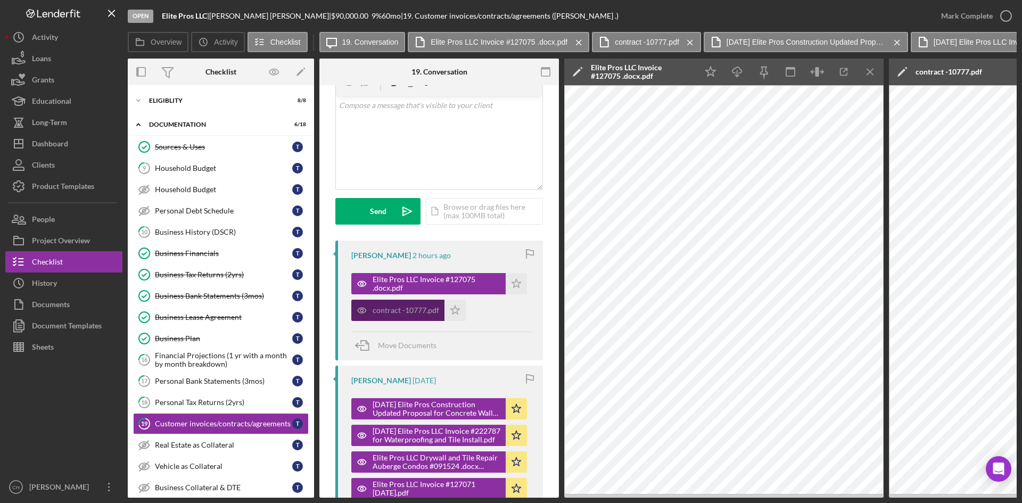
click at [384, 308] on div "contract -10777.pdf" at bounding box center [405, 310] width 67 height 9
click at [868, 64] on icon "Icon/Menu Close" at bounding box center [870, 72] width 24 height 24
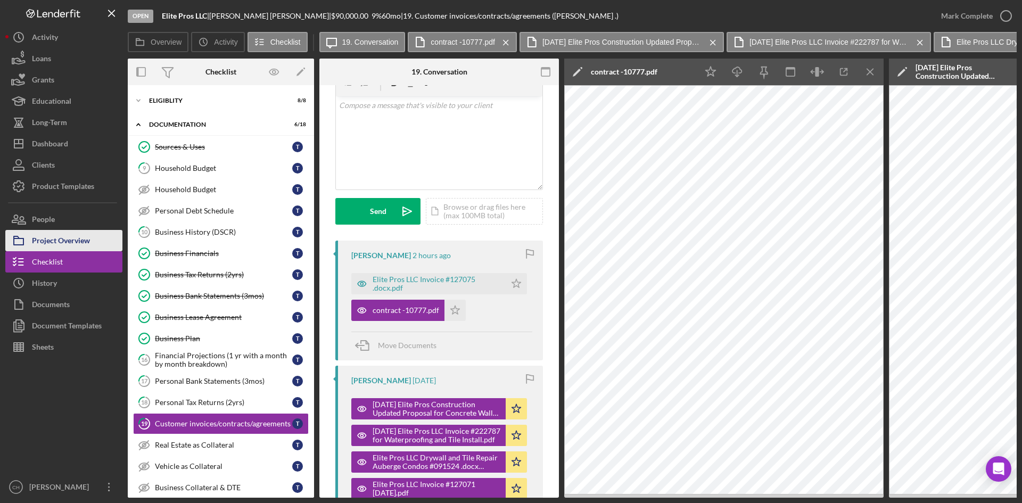
click at [72, 243] on div "Project Overview" at bounding box center [61, 242] width 58 height 24
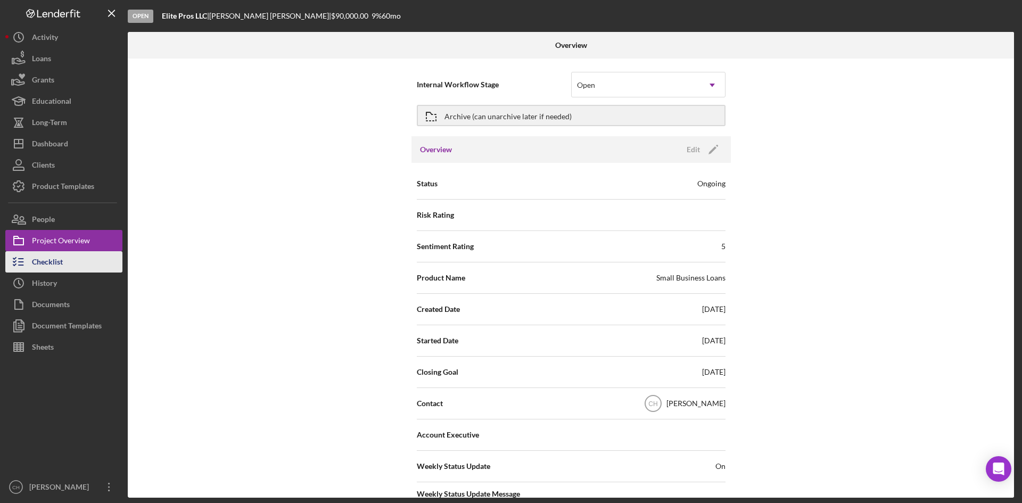
click at [72, 271] on button "Checklist" at bounding box center [63, 261] width 117 height 21
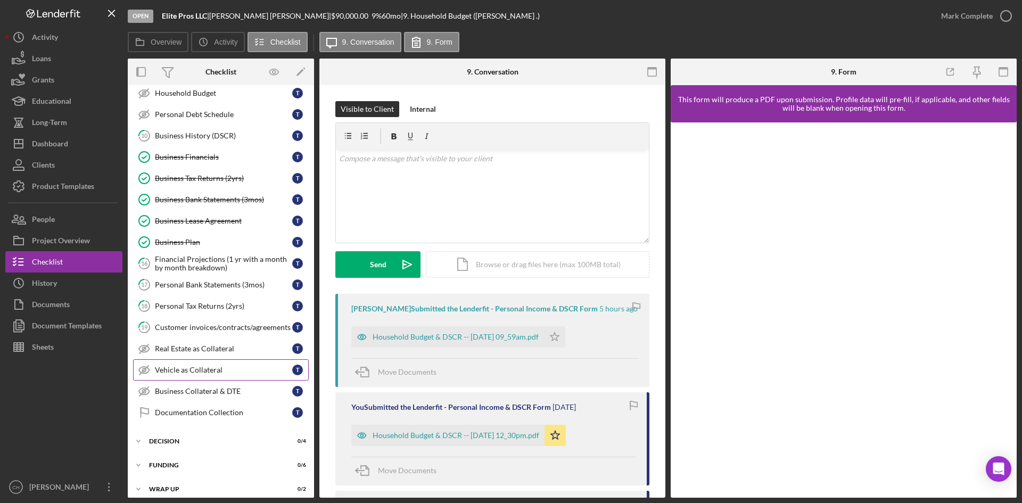
scroll to position [104, 0]
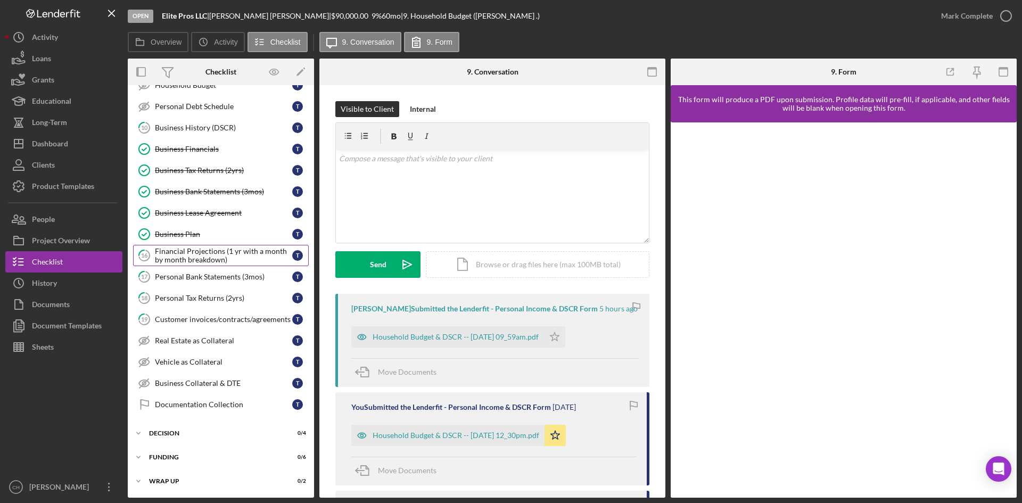
click at [180, 251] on div "Financial Projections (1 yr with a month by month breakdown)" at bounding box center [223, 255] width 137 height 17
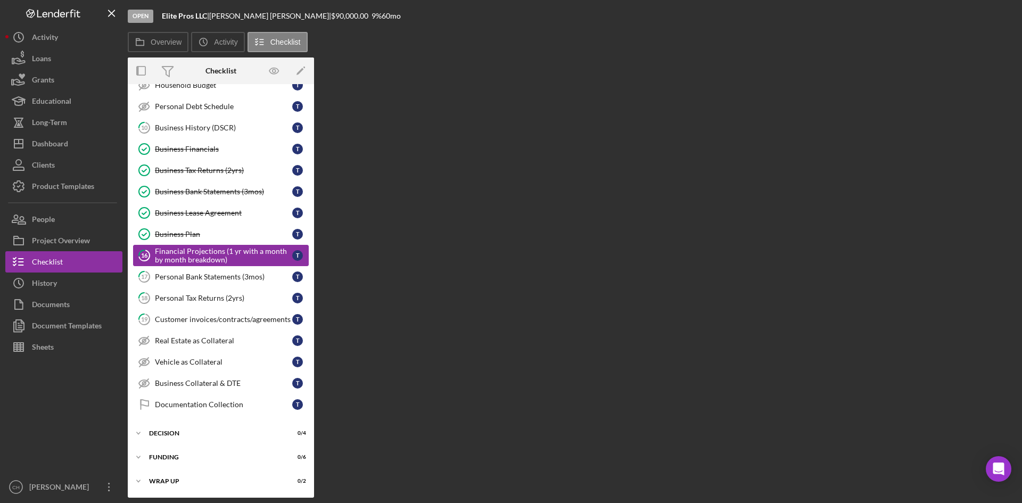
scroll to position [104, 0]
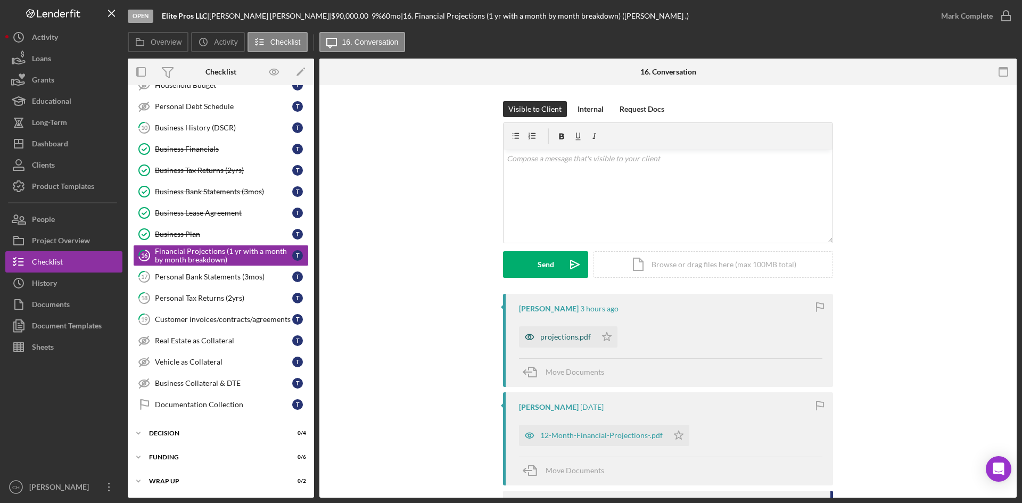
click at [551, 343] on div "projections.pdf" at bounding box center [557, 336] width 77 height 21
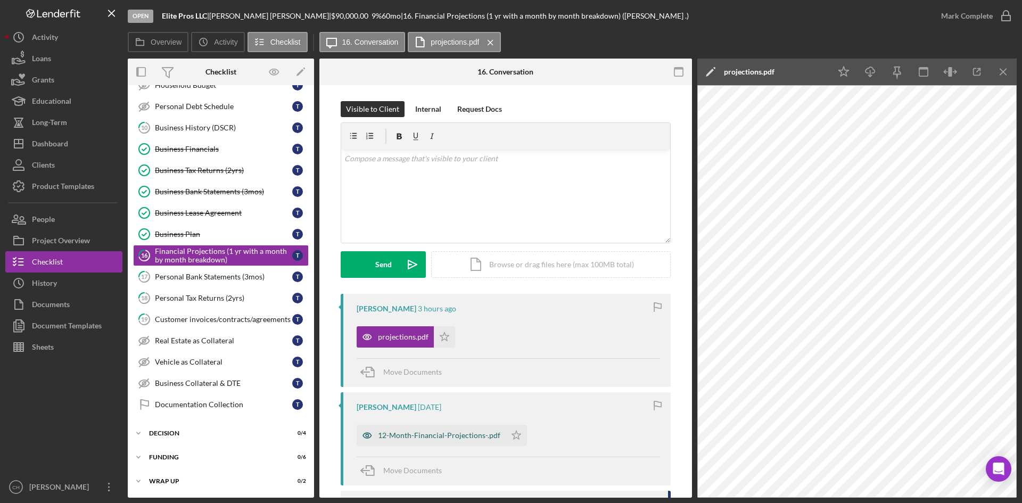
click at [443, 435] on div "12-Month-Financial-Projections-.pdf" at bounding box center [439, 435] width 122 height 9
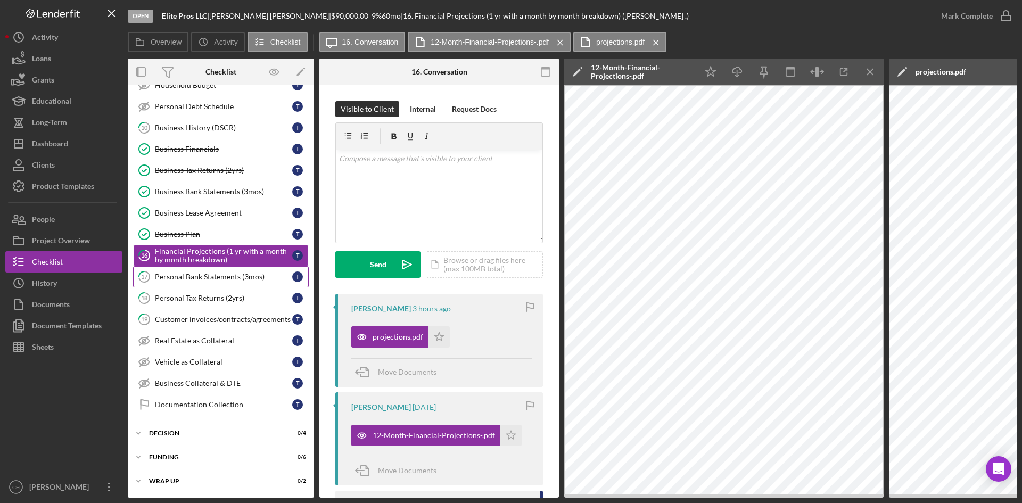
click at [165, 279] on div "Personal Bank Statements (3mos)" at bounding box center [223, 276] width 137 height 9
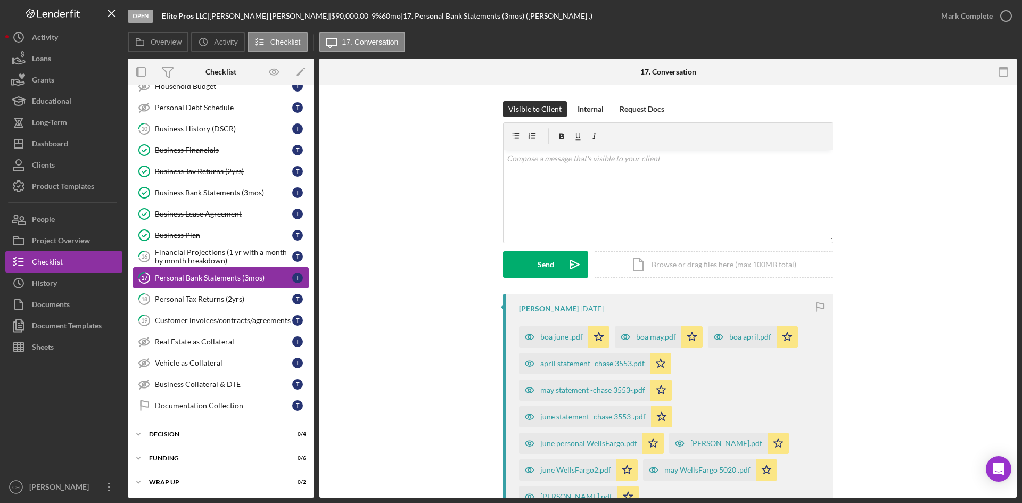
scroll to position [104, 0]
click at [202, 323] on div "Customer invoices/contracts/agreements" at bounding box center [223, 319] width 137 height 9
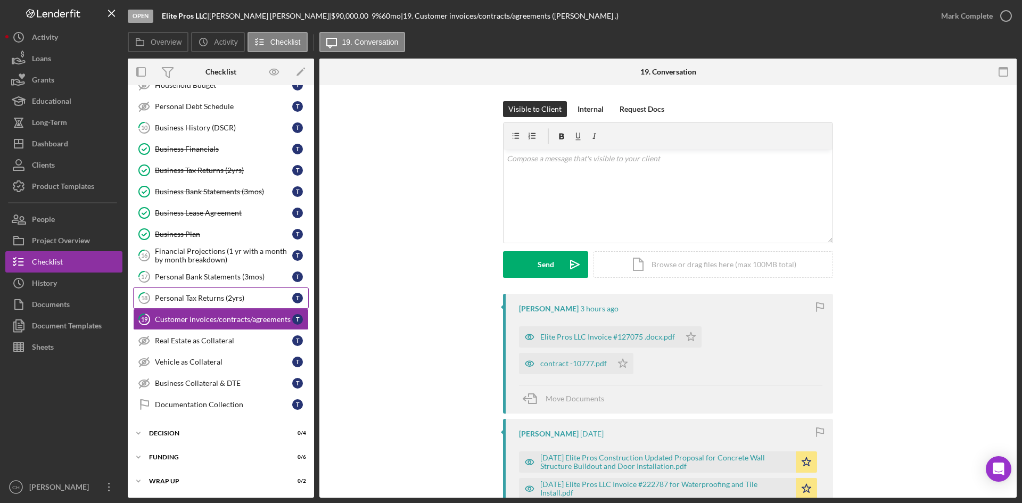
click at [216, 303] on link "18 Personal Tax Returns (2yrs) T" at bounding box center [221, 297] width 176 height 21
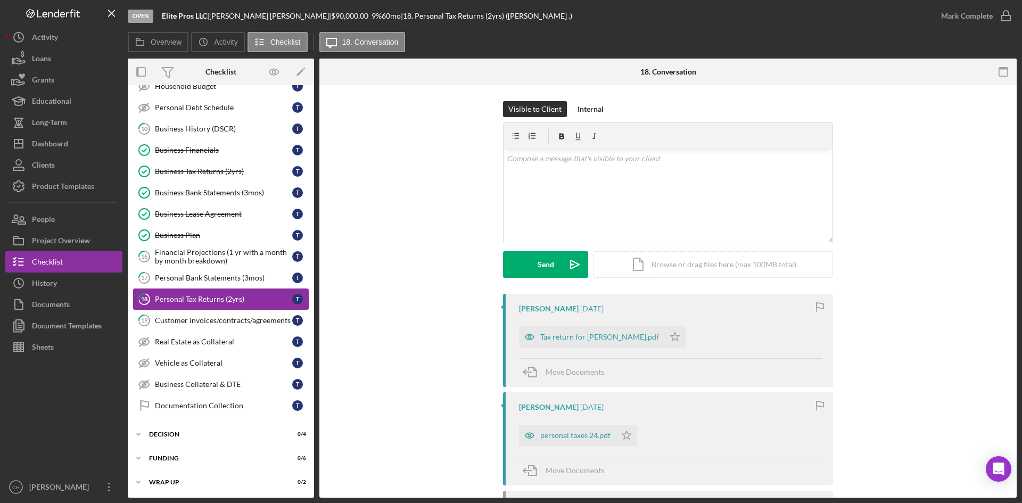
scroll to position [104, 0]
click at [202, 265] on link "16 Financial Projections (1 yr with a month by month breakdown) T" at bounding box center [221, 255] width 176 height 21
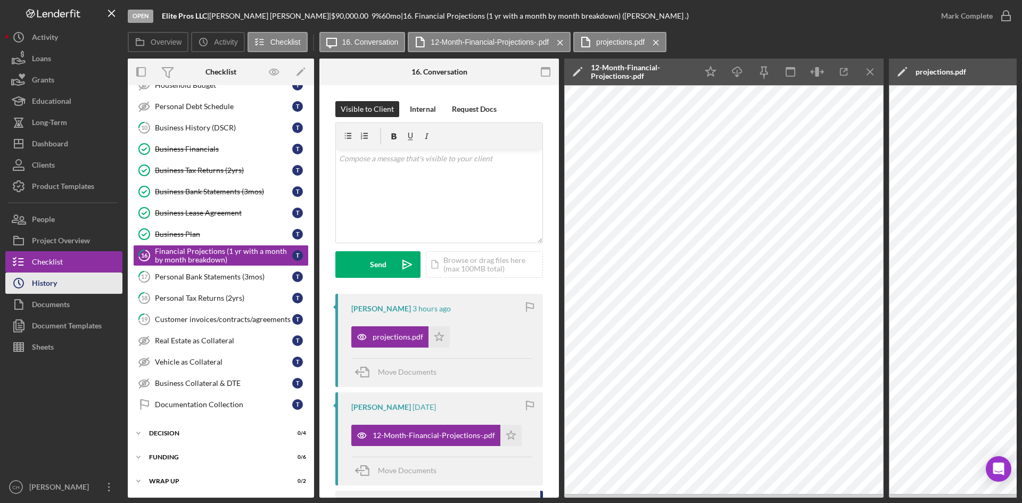
click at [78, 278] on button "Icon/History History" at bounding box center [63, 282] width 117 height 21
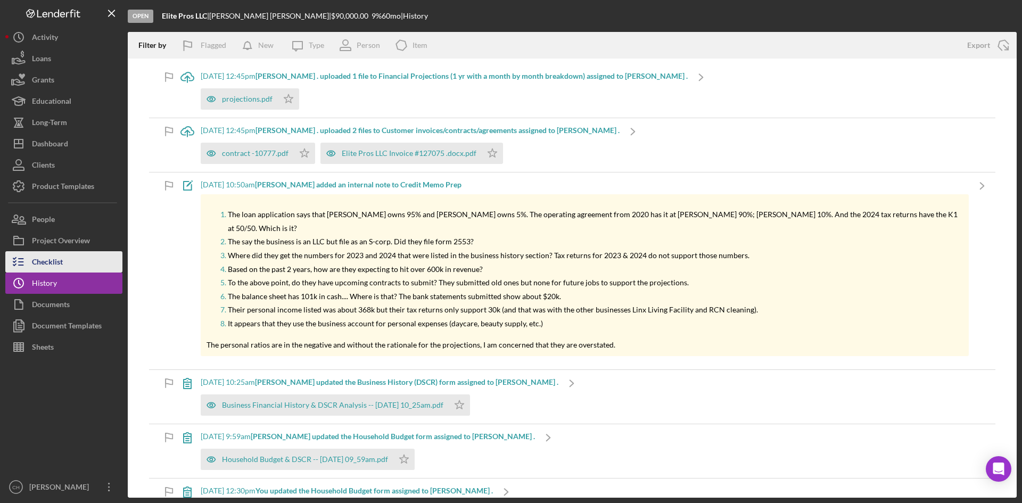
click at [35, 263] on div "Checklist" at bounding box center [47, 263] width 31 height 24
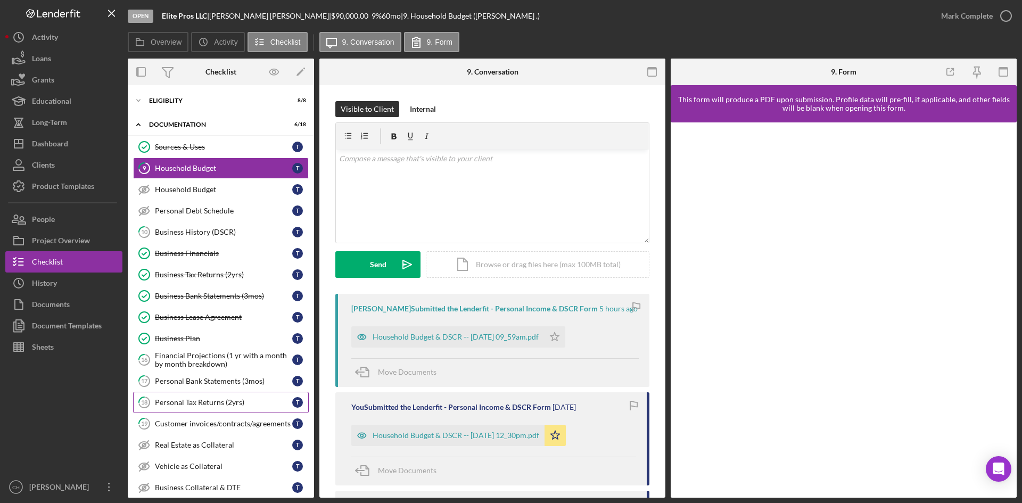
click at [212, 402] on div "Personal Tax Returns (2yrs)" at bounding box center [223, 402] width 137 height 9
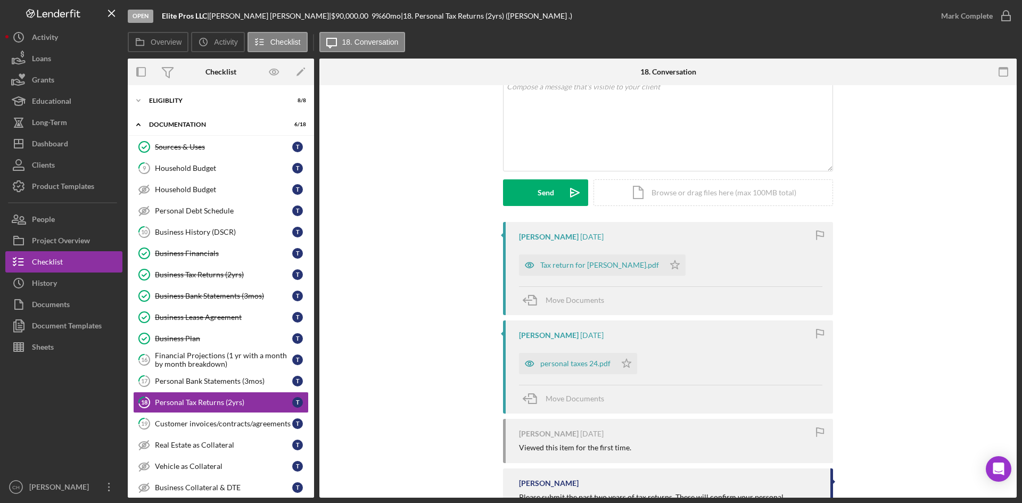
scroll to position [53, 0]
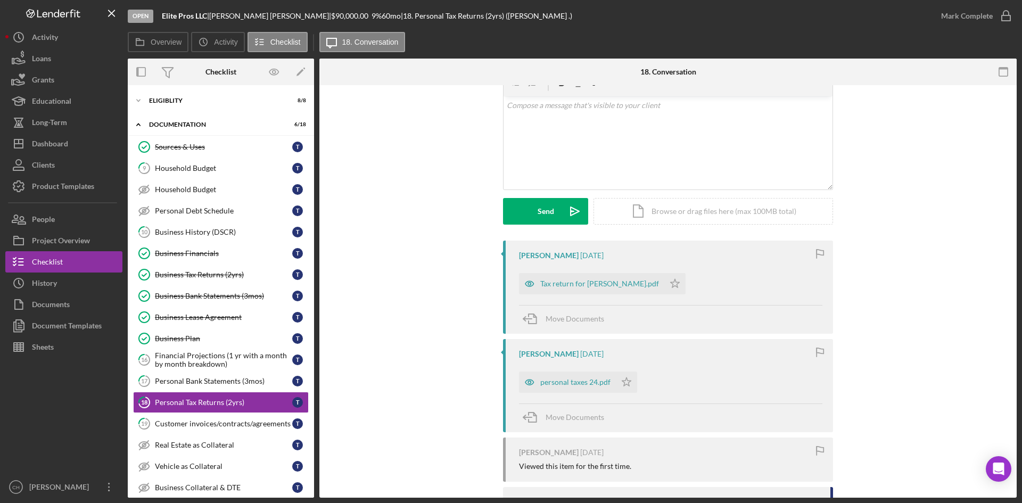
click at [547, 324] on div "[PERSON_NAME] [DATE] Tax return for [PERSON_NAME].pdf Icon/Star Move Documents …" at bounding box center [668, 401] width 330 height 323
click at [575, 383] on div "personal taxes 24.pdf" at bounding box center [575, 382] width 70 height 9
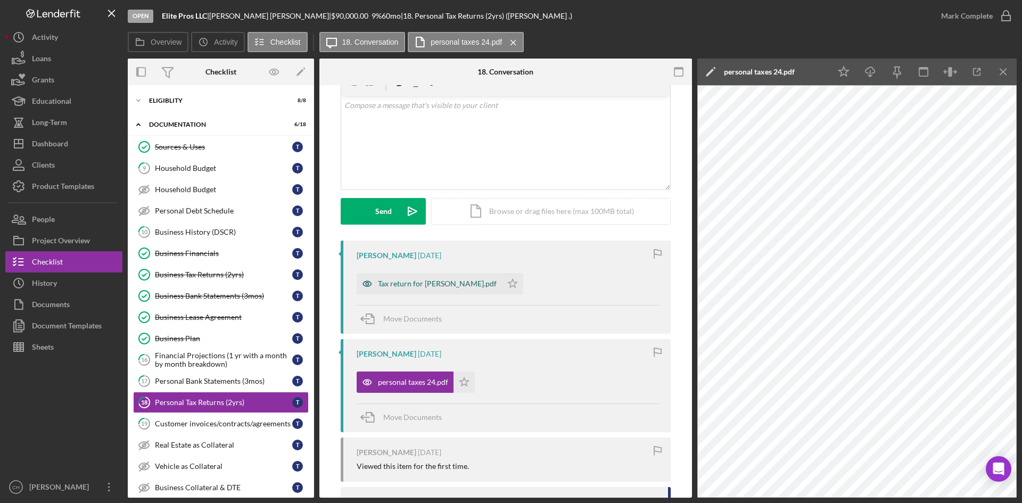
click at [431, 283] on div "Tax return for [PERSON_NAME].pdf" at bounding box center [437, 283] width 119 height 9
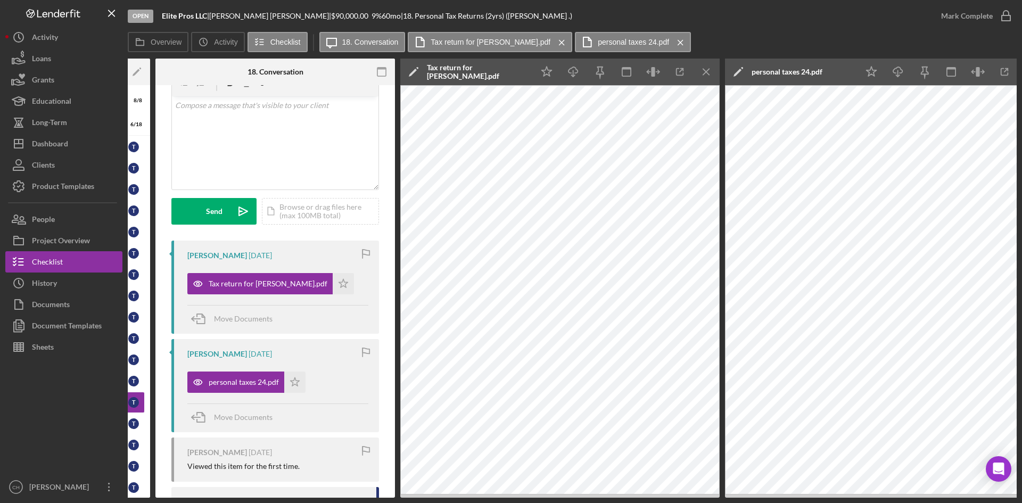
scroll to position [0, 192]
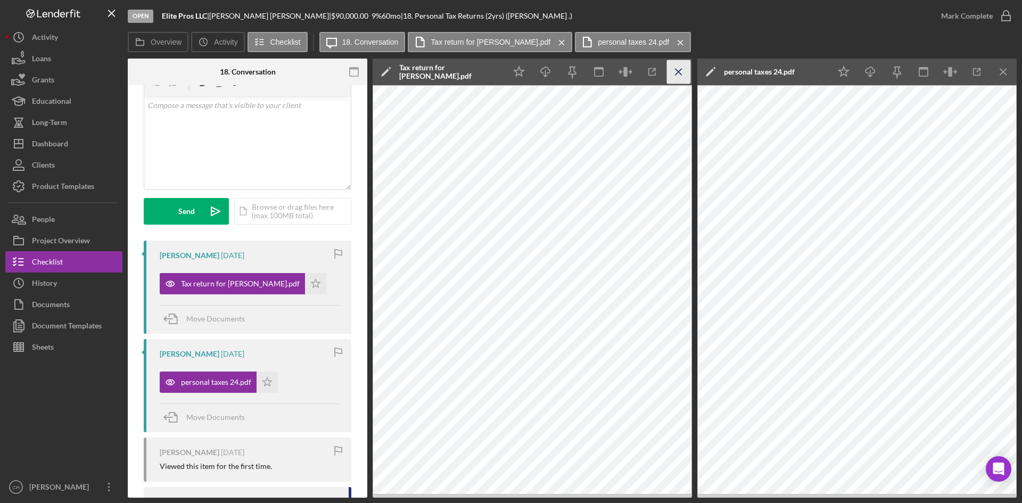
click at [679, 70] on line "button" at bounding box center [678, 72] width 6 height 6
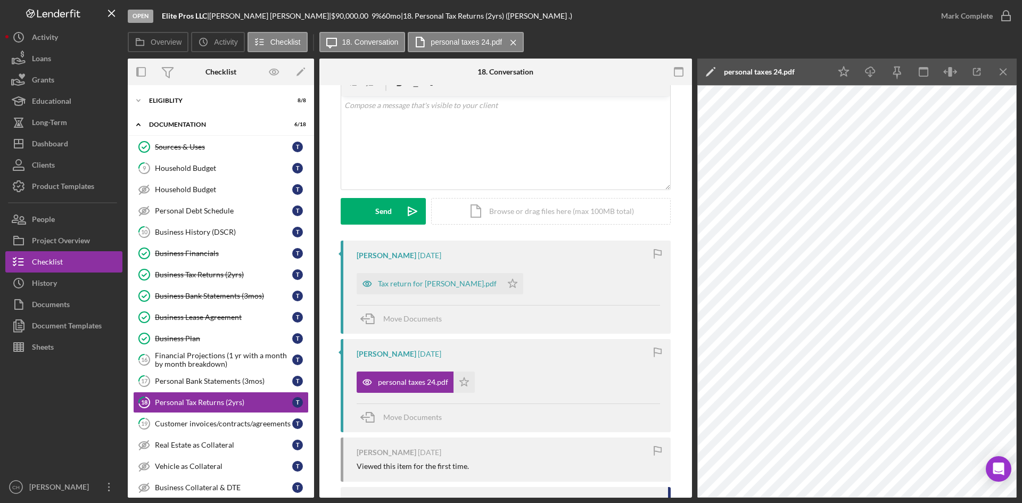
scroll to position [0, 0]
click at [1005, 64] on icon "Icon/Menu Close" at bounding box center [1003, 72] width 24 height 24
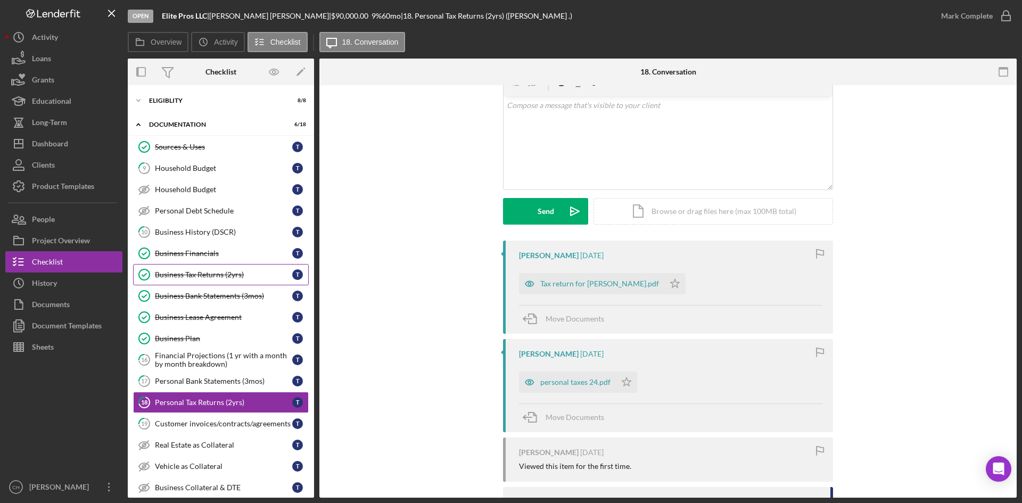
click at [206, 275] on div "Business Tax Returns (2yrs)" at bounding box center [223, 274] width 137 height 9
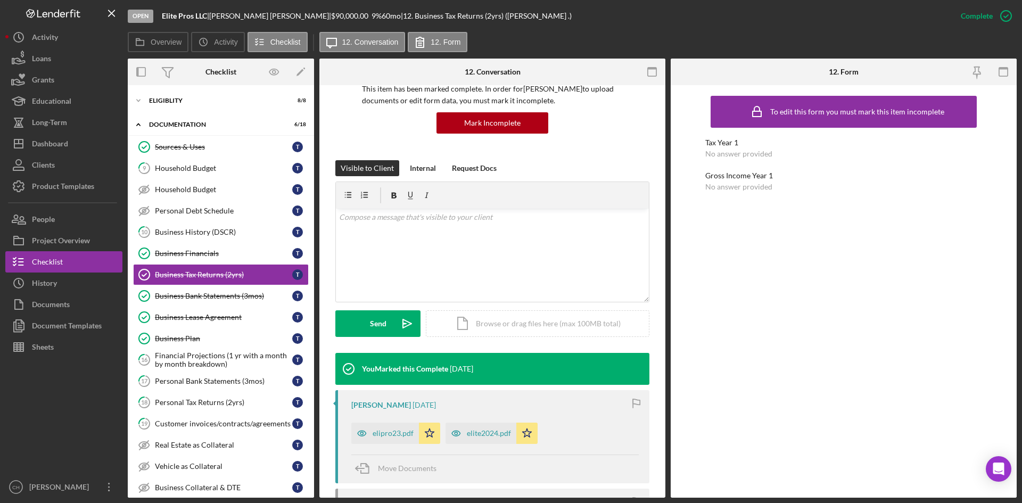
scroll to position [106, 0]
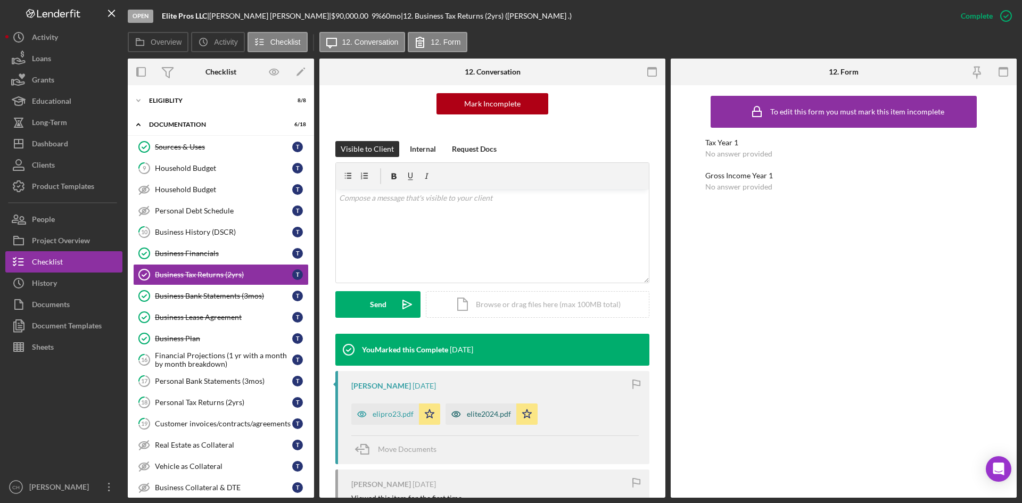
click at [472, 417] on div "elite2024.pdf" at bounding box center [489, 414] width 44 height 9
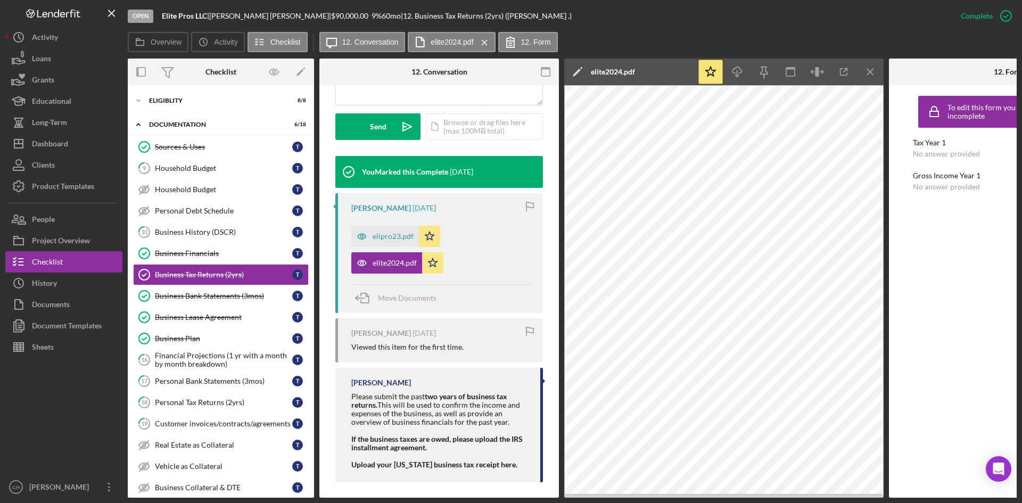
scroll to position [305, 0]
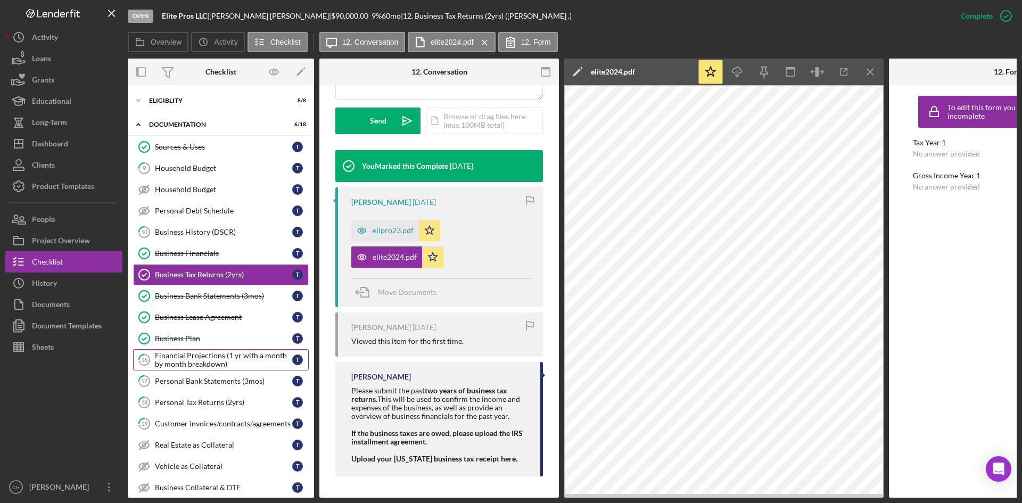
click at [224, 362] on div "Financial Projections (1 yr with a month by month breakdown)" at bounding box center [223, 359] width 137 height 17
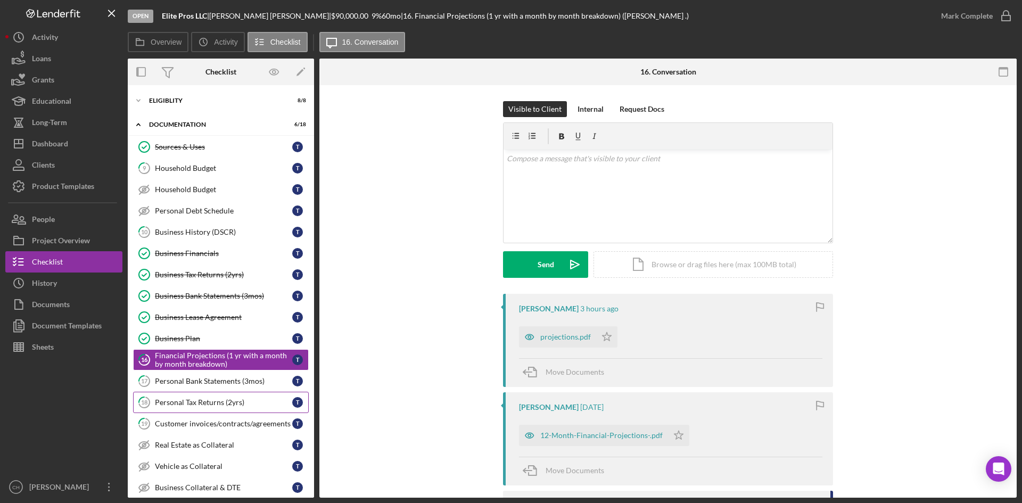
click at [233, 395] on link "18 Personal Tax Returns (2yrs) T" at bounding box center [221, 402] width 176 height 21
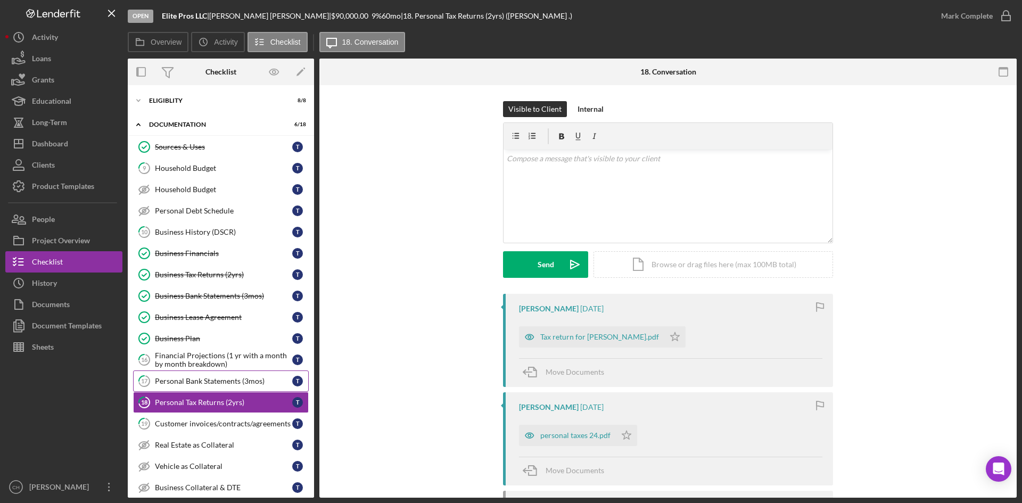
click at [229, 375] on link "17 Personal Bank Statements (3mos) T" at bounding box center [221, 380] width 176 height 21
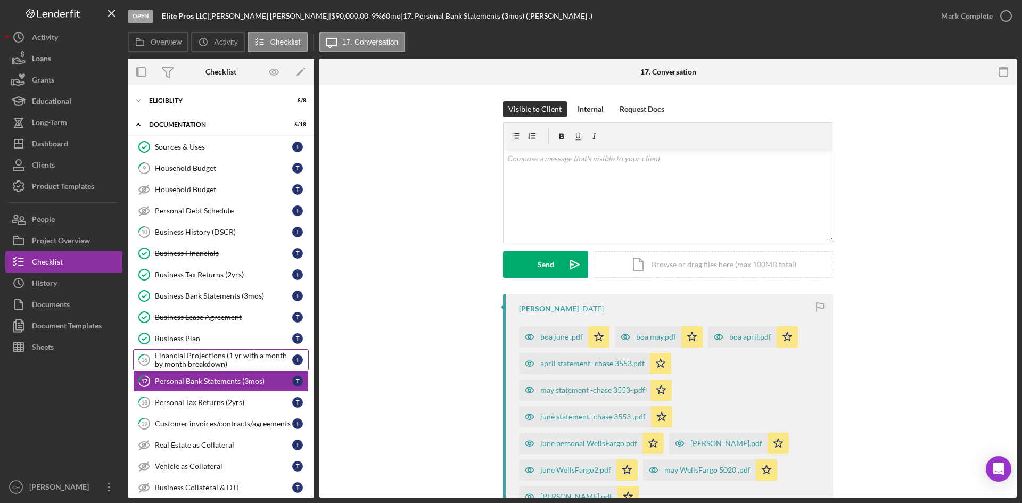
click at [223, 361] on div "Financial Projections (1 yr with a month by month breakdown)" at bounding box center [223, 359] width 137 height 17
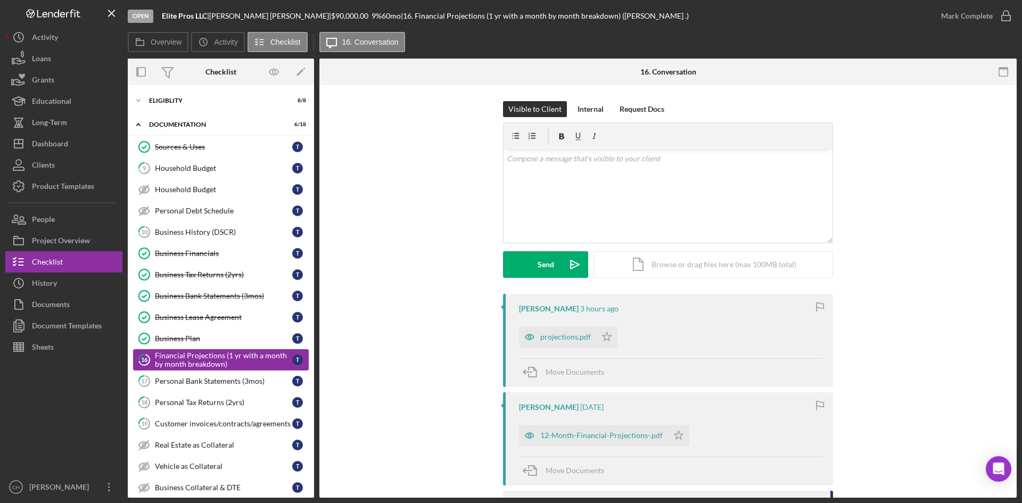
click at [237, 365] on div "Financial Projections (1 yr with a month by month breakdown)" at bounding box center [223, 359] width 137 height 17
click at [246, 385] on div "Personal Bank Statements (3mos)" at bounding box center [223, 381] width 137 height 9
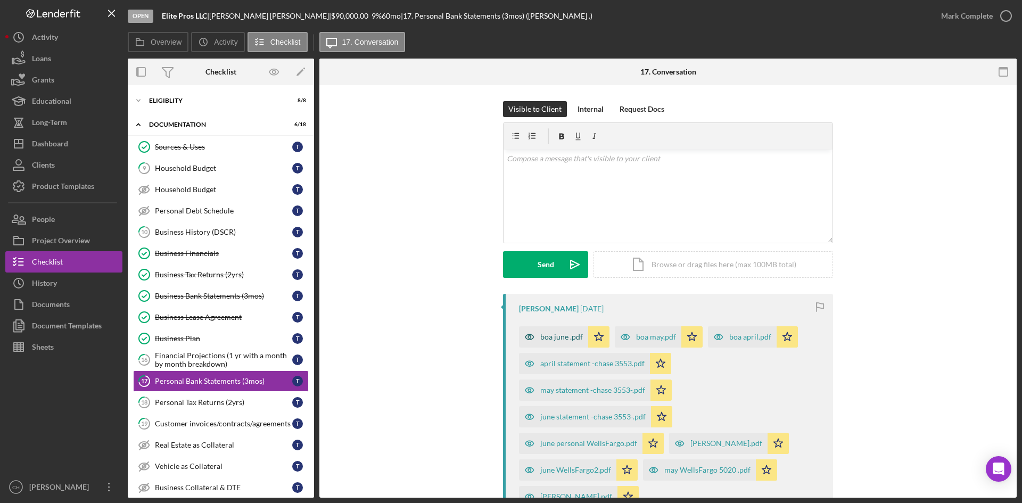
click at [549, 337] on div "boa june .pdf" at bounding box center [561, 337] width 43 height 9
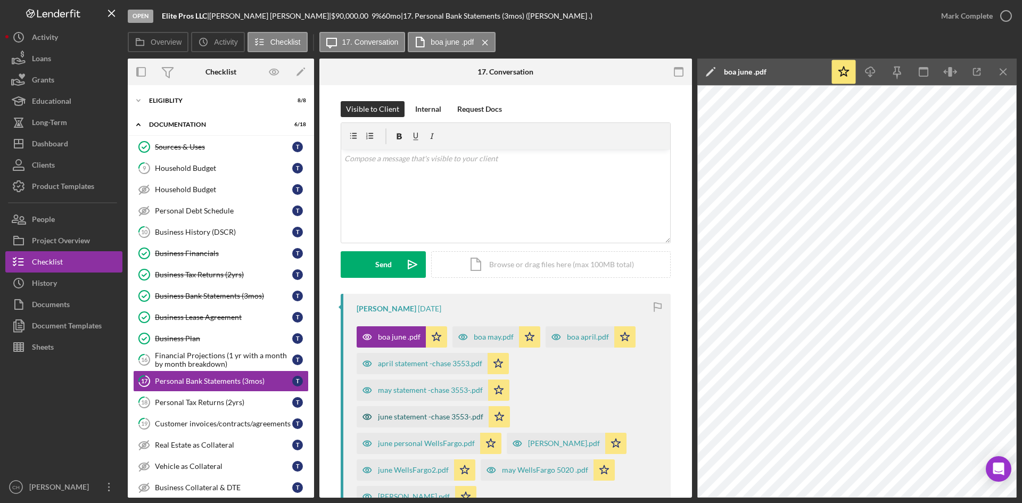
click at [408, 416] on div "june statement -chase 3553-.pdf" at bounding box center [430, 416] width 105 height 9
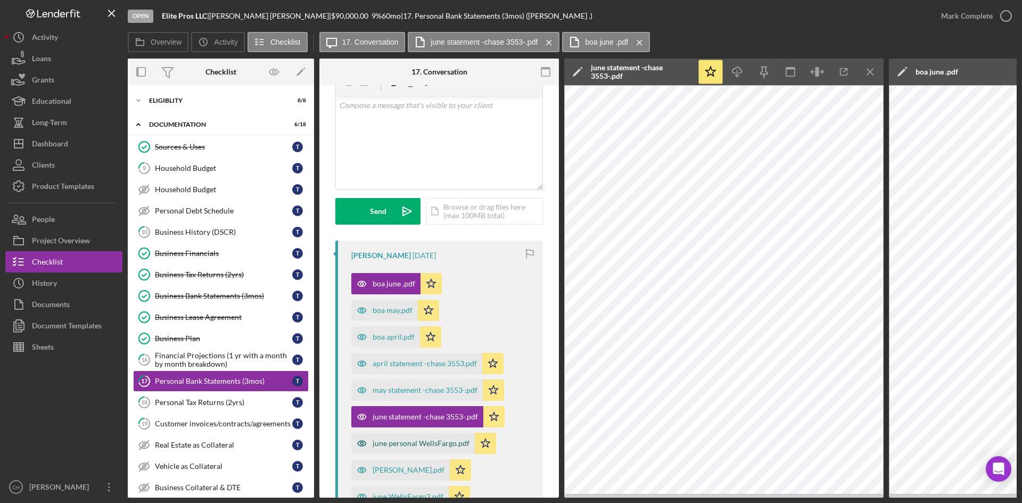
scroll to position [106, 0]
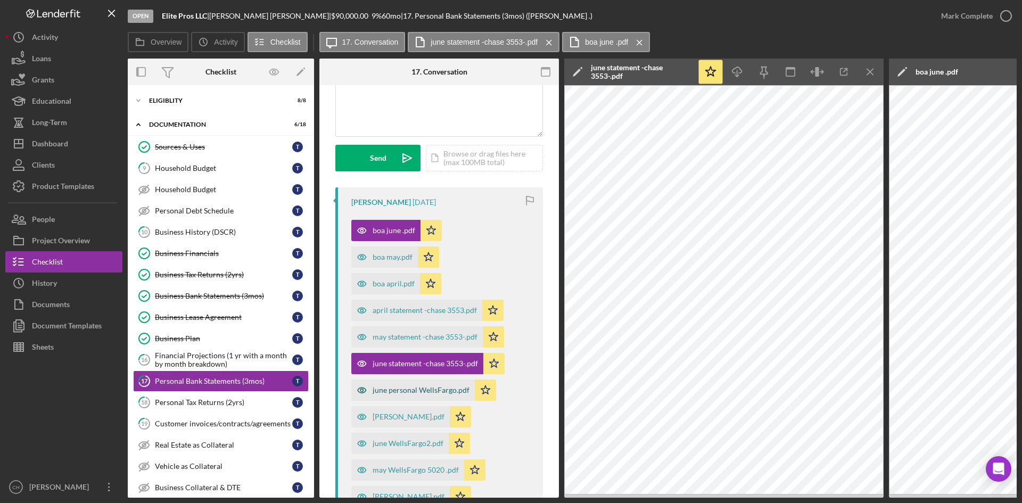
click at [402, 391] on div "june personal WellsFargo.pdf" at bounding box center [420, 390] width 97 height 9
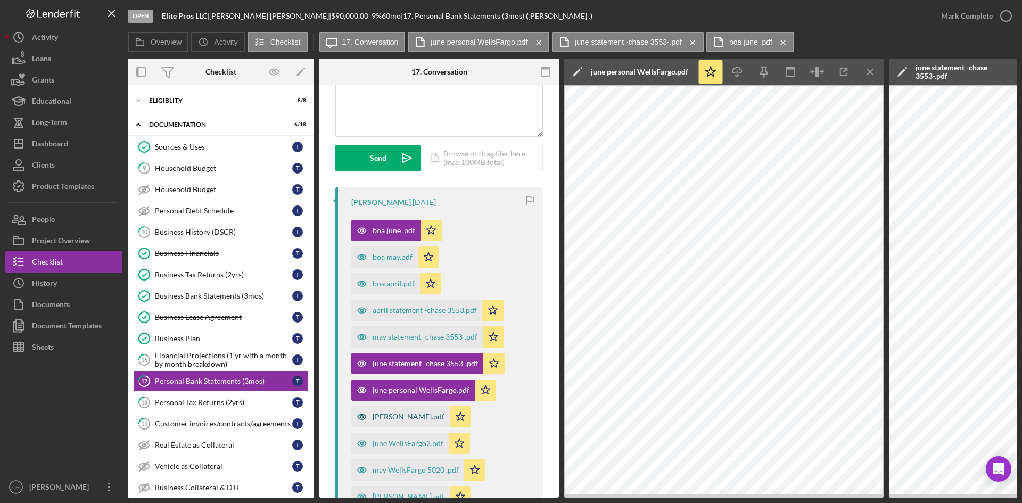
click at [404, 417] on div "[PERSON_NAME].pdf" at bounding box center [408, 416] width 72 height 9
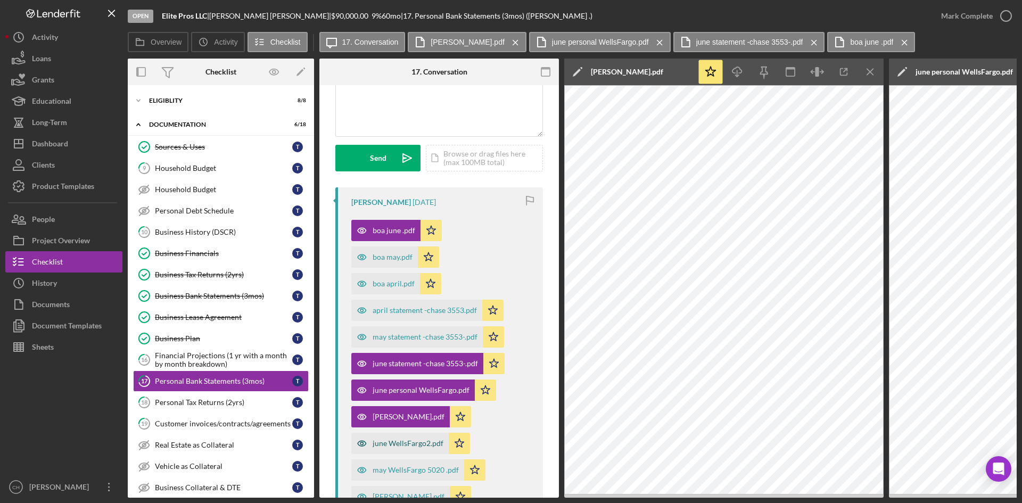
click at [397, 442] on div "june WellsFargo2.pdf" at bounding box center [407, 443] width 71 height 9
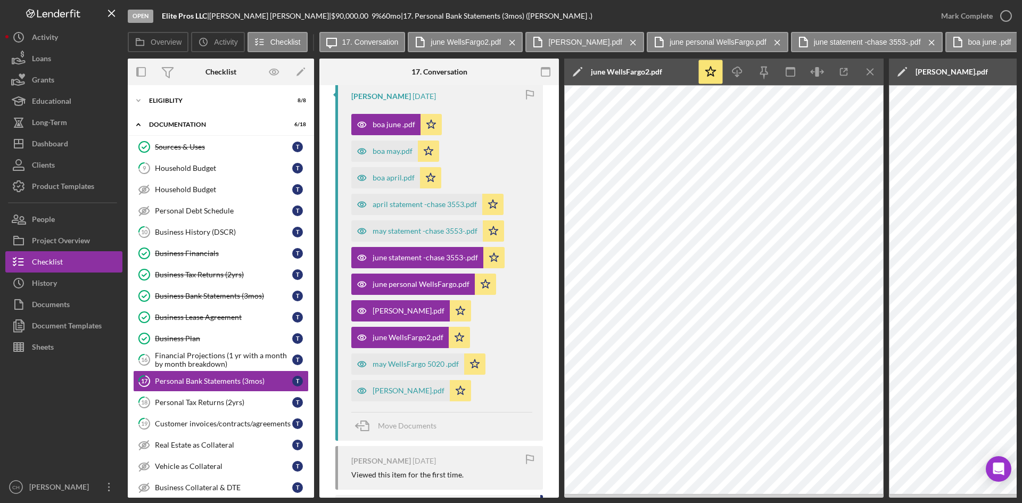
scroll to position [213, 0]
click at [391, 368] on div "may WellsFargo 5020 .pdf" at bounding box center [415, 363] width 86 height 9
click at [381, 387] on div "[PERSON_NAME].pdf" at bounding box center [408, 390] width 72 height 9
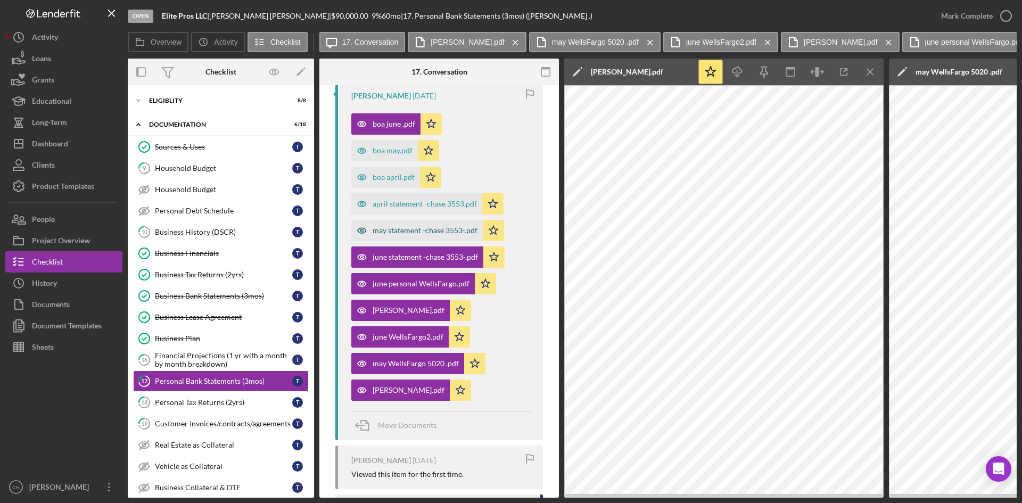
click at [385, 225] on div "may statement -chase 3553-.pdf" at bounding box center [416, 230] width 131 height 21
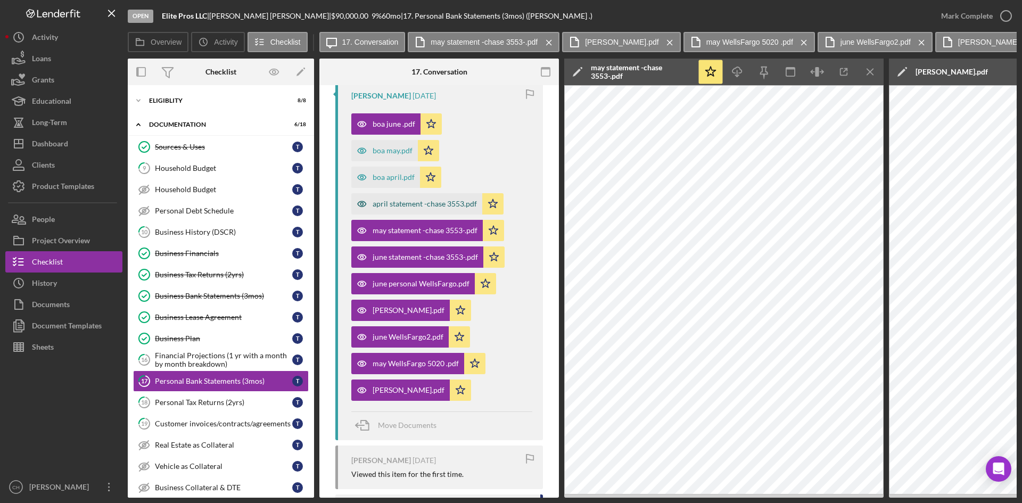
click at [389, 201] on div "april statement -chase 3553.pdf" at bounding box center [424, 204] width 104 height 9
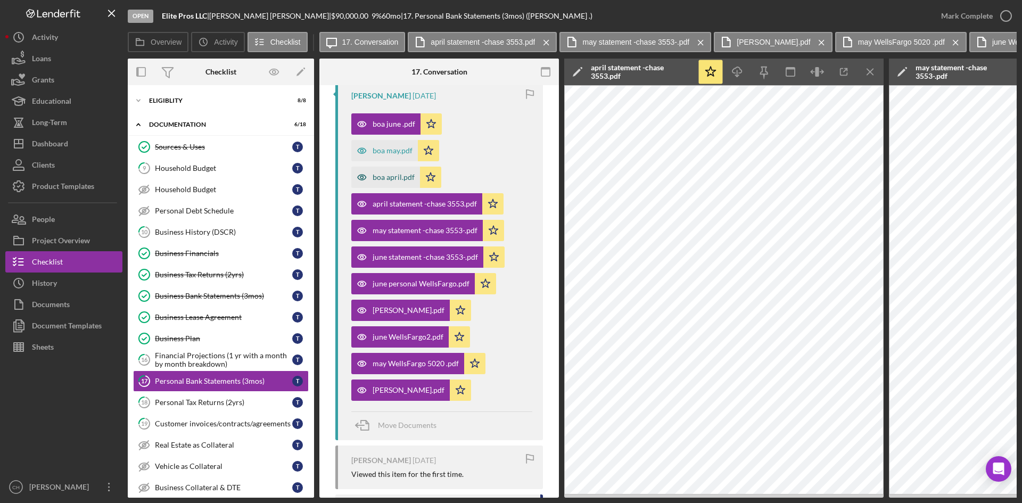
click at [388, 179] on div "boa april.pdf" at bounding box center [393, 177] width 42 height 9
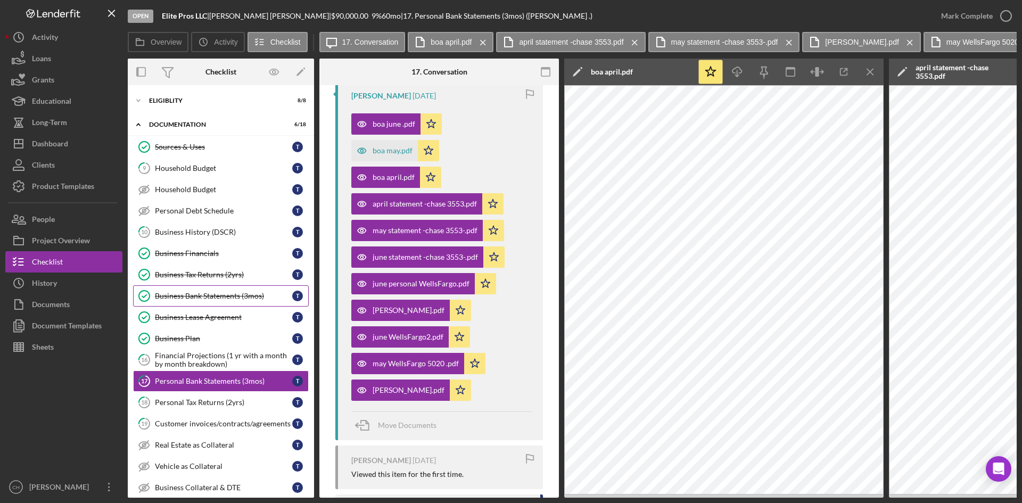
click at [214, 302] on link "Business Bank Statements (3mos) Business Bank Statements (3mos) T" at bounding box center [221, 295] width 176 height 21
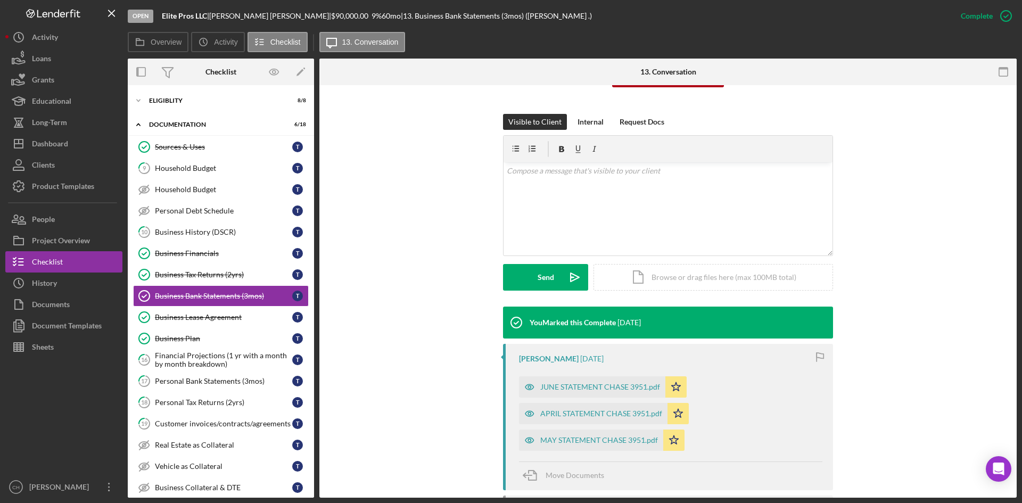
scroll to position [160, 0]
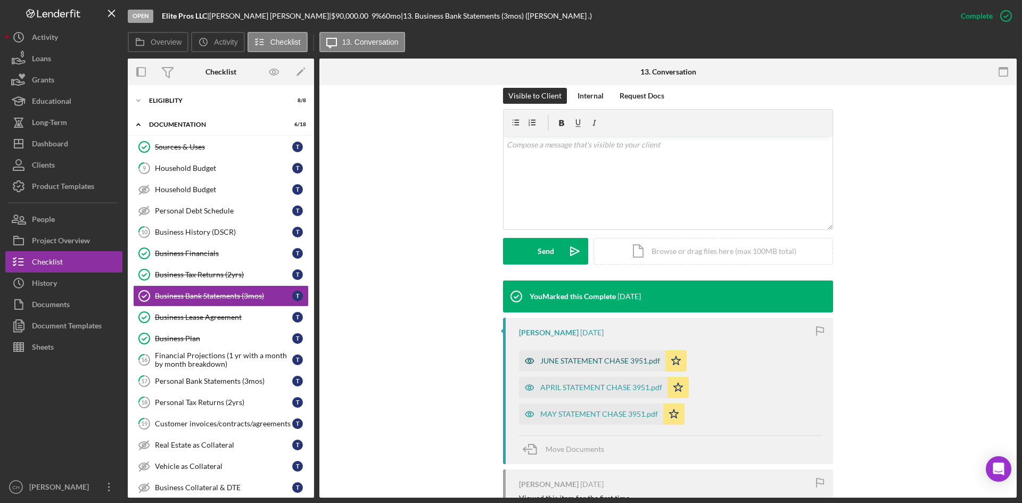
click at [600, 361] on div "JUNE STATEMENT CHASE 3951.pdf" at bounding box center [600, 360] width 120 height 9
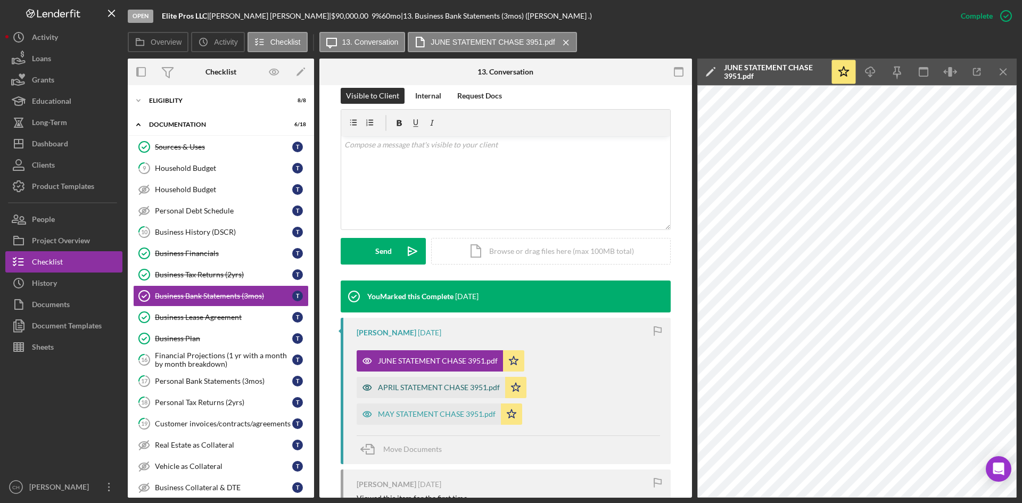
click at [422, 391] on div "APRIL STATEMENT CHASE 3951.pdf" at bounding box center [439, 387] width 122 height 9
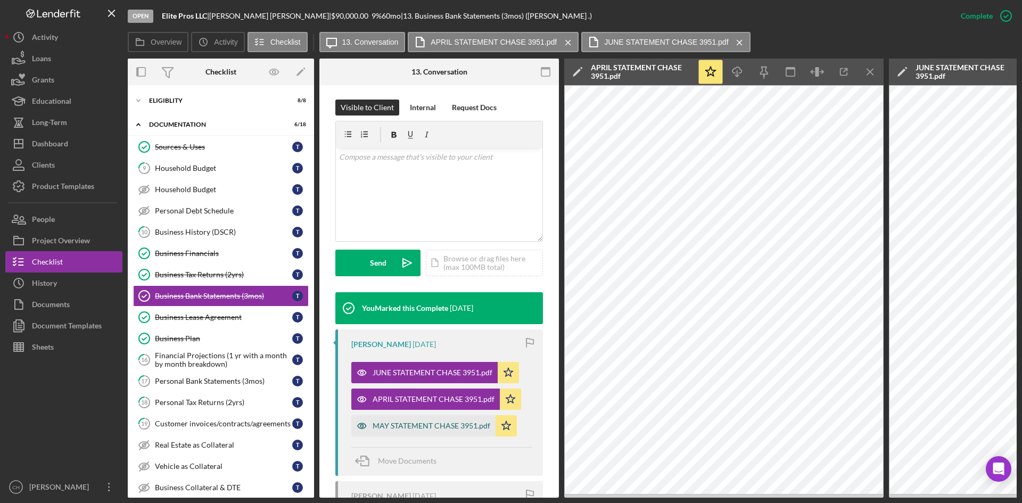
click at [404, 420] on div "MAY STATEMENT CHASE 3951.pdf" at bounding box center [423, 425] width 144 height 21
